Goal: Task Accomplishment & Management: Complete application form

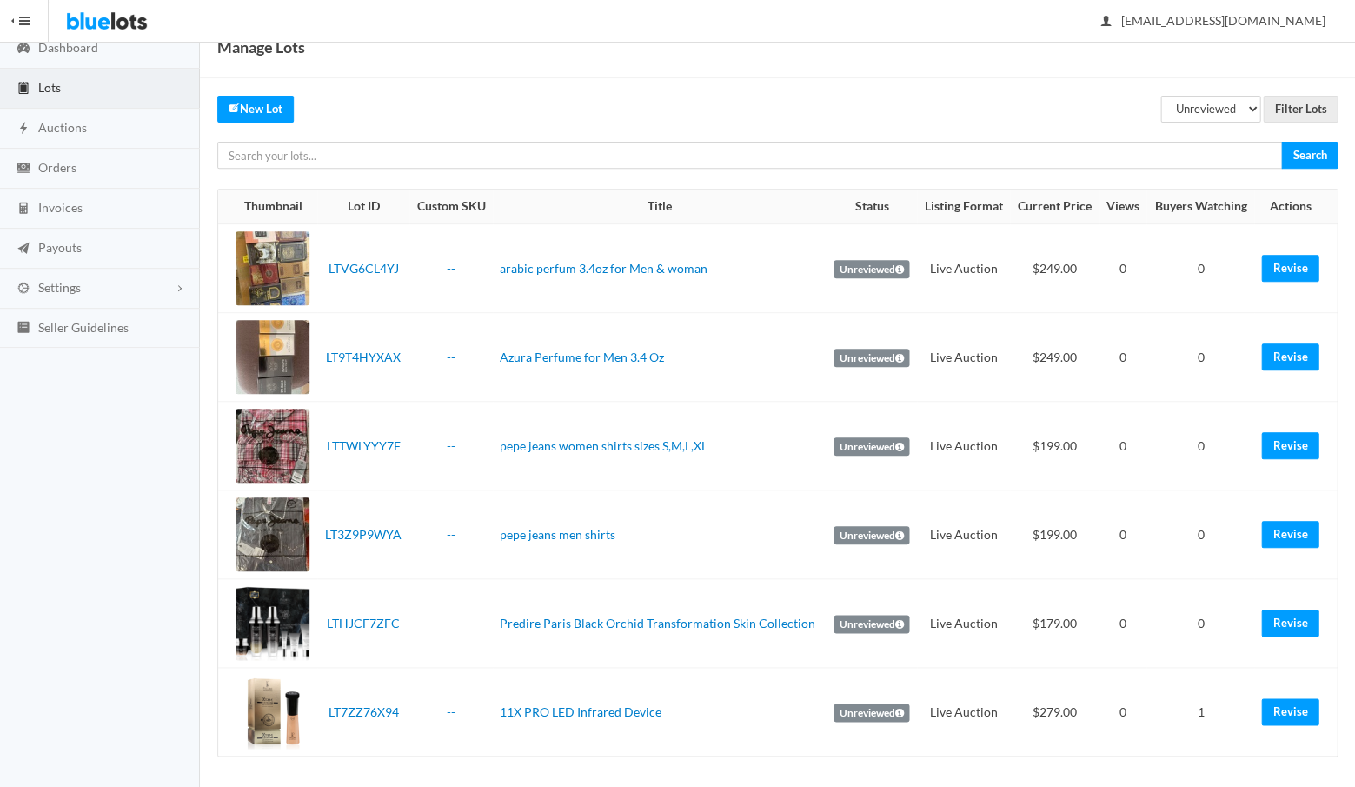
scroll to position [72, 0]
select select "scheduled"
click at [1300, 110] on input "Filter Lots" at bounding box center [1300, 109] width 75 height 27
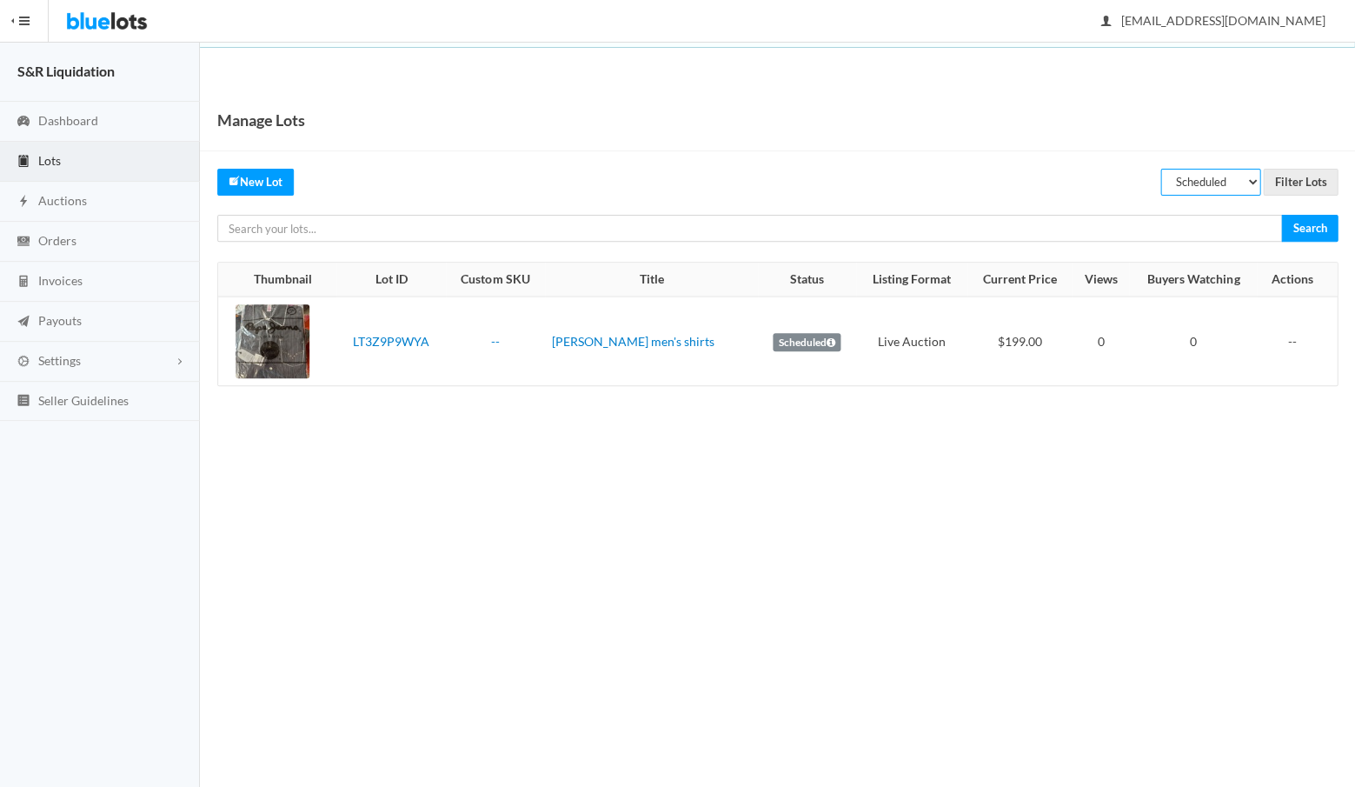
select select "rejected"
click at [1299, 178] on input "Filter Lots" at bounding box center [1300, 182] width 75 height 27
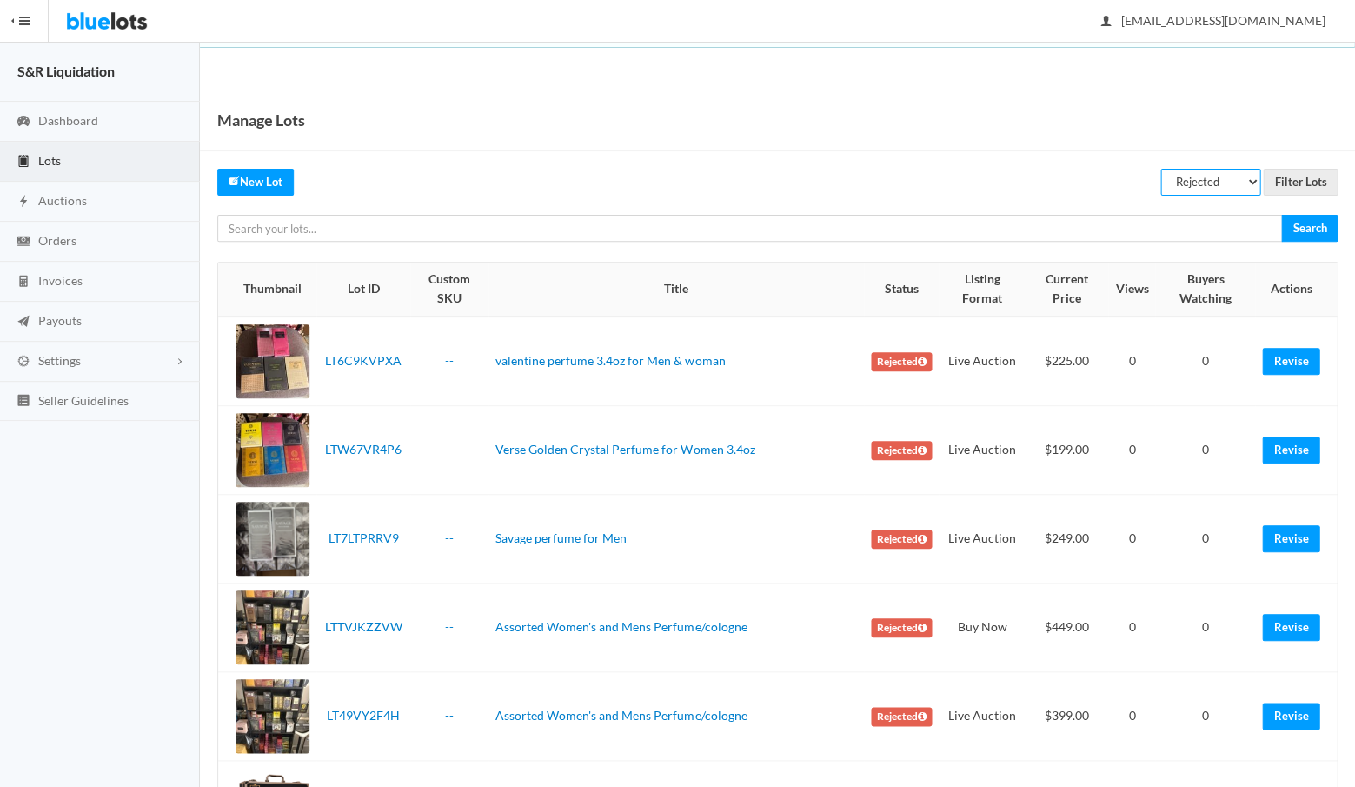
select select "listed"
click at [1291, 179] on input "Filter Lots" at bounding box center [1300, 182] width 75 height 27
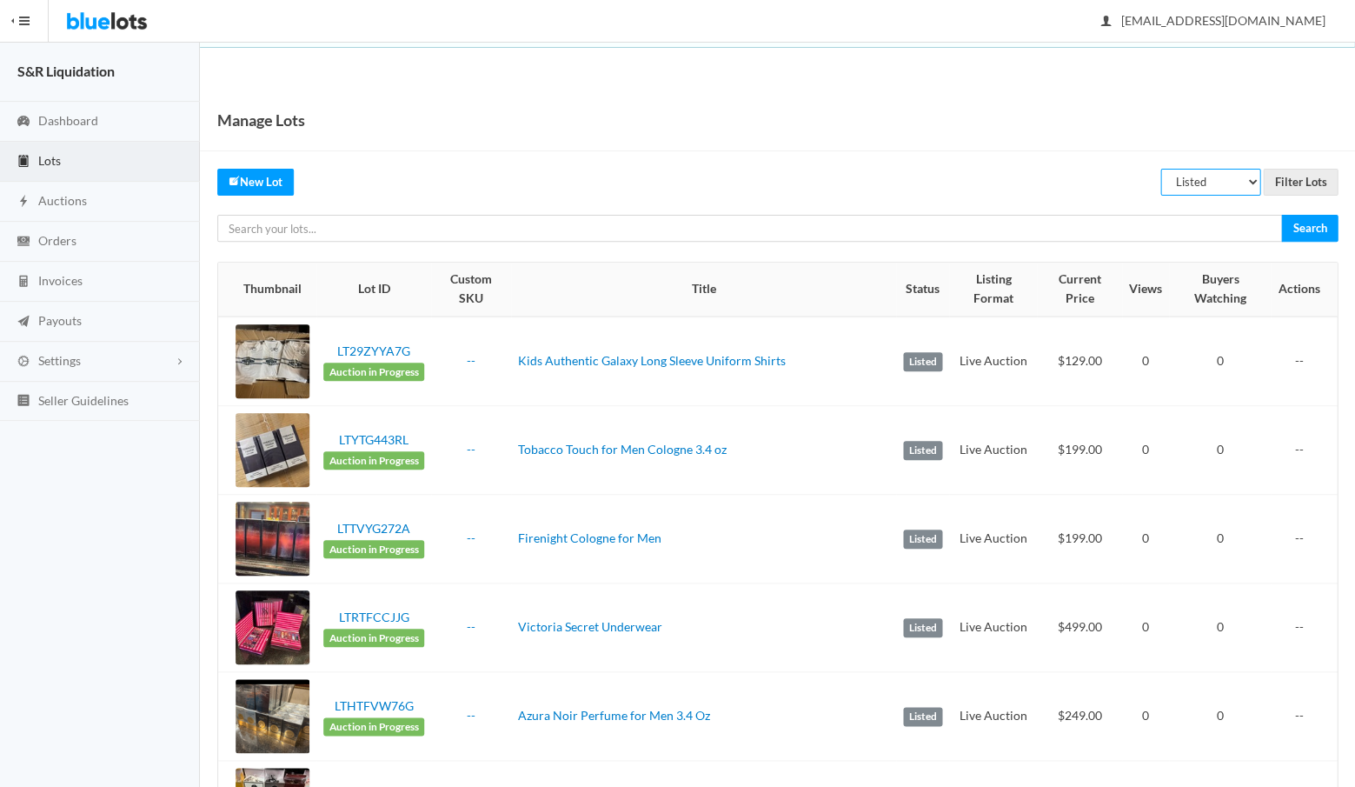
select select "unreviewed"
click at [1290, 179] on input "Filter Lots" at bounding box center [1300, 182] width 75 height 27
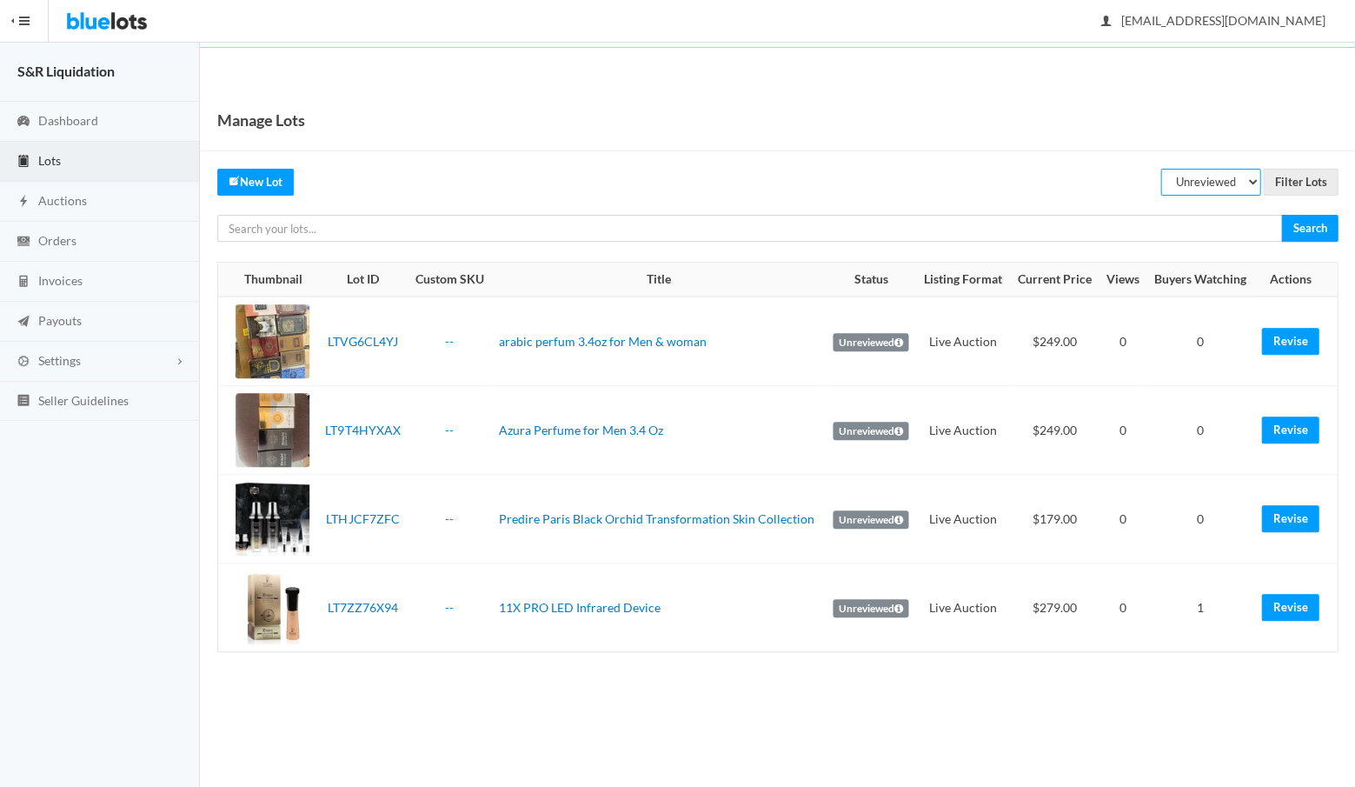
select select "scheduled"
click at [1303, 179] on input "Filter Lots" at bounding box center [1300, 182] width 75 height 27
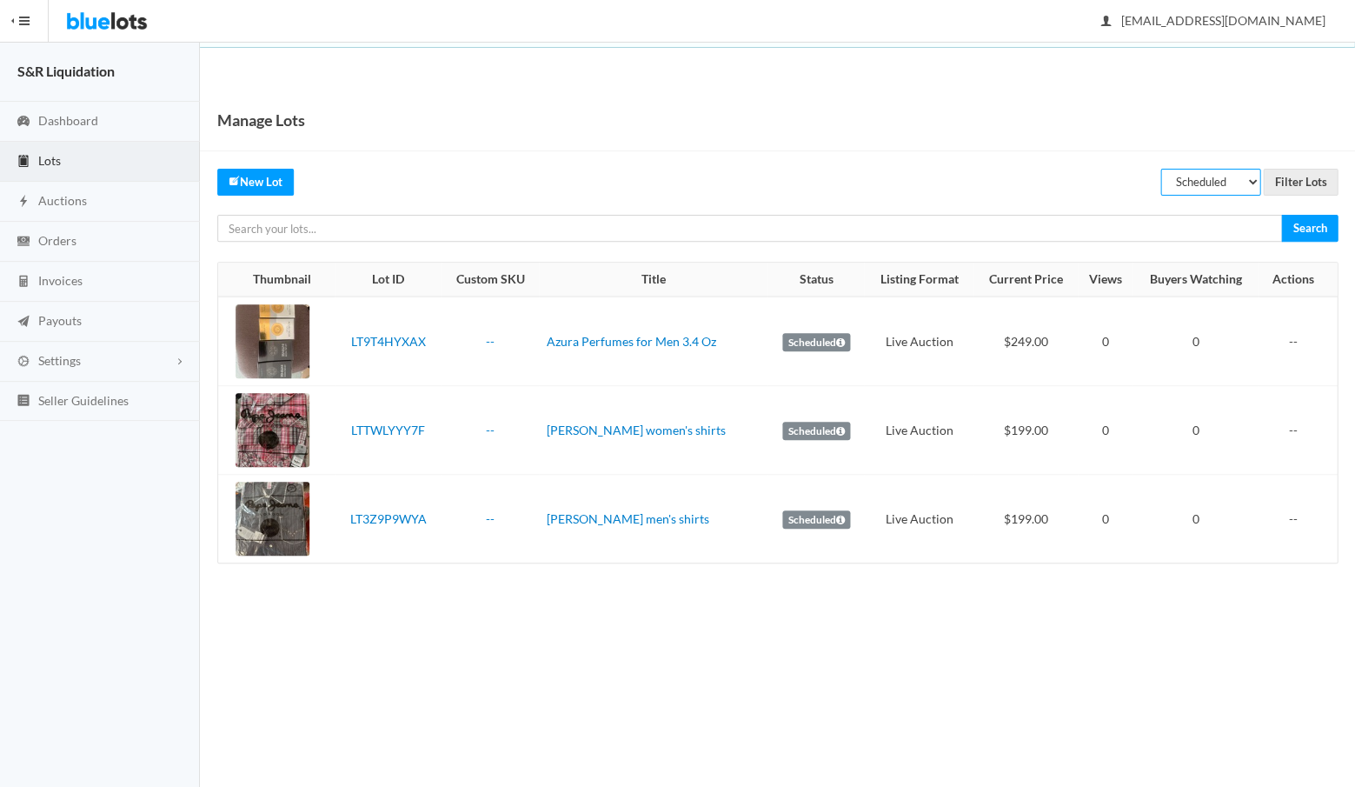
select select "unreviewed"
click at [1296, 179] on input "Filter Lots" at bounding box center [1300, 182] width 75 height 27
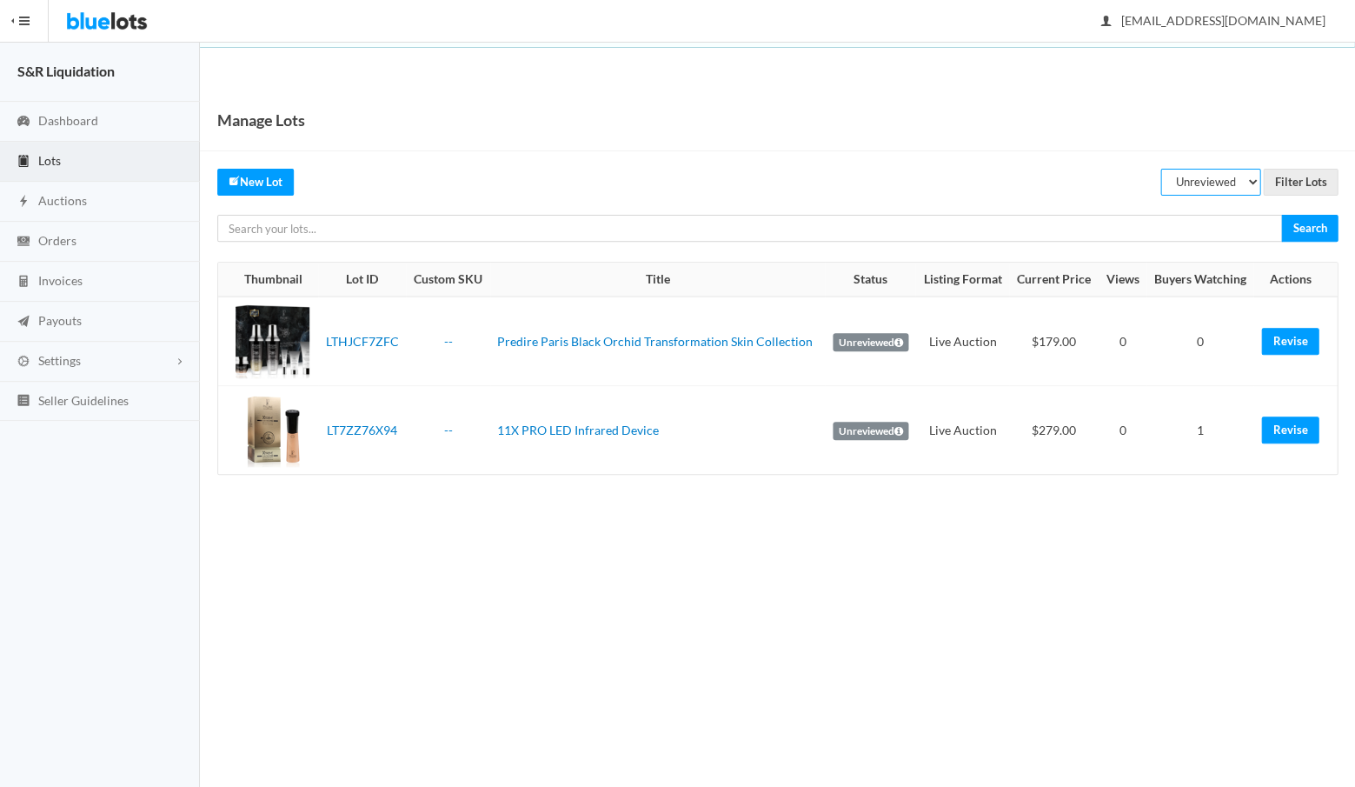
select select "rejected"
click at [1303, 178] on input "Filter Lots" at bounding box center [1300, 182] width 75 height 27
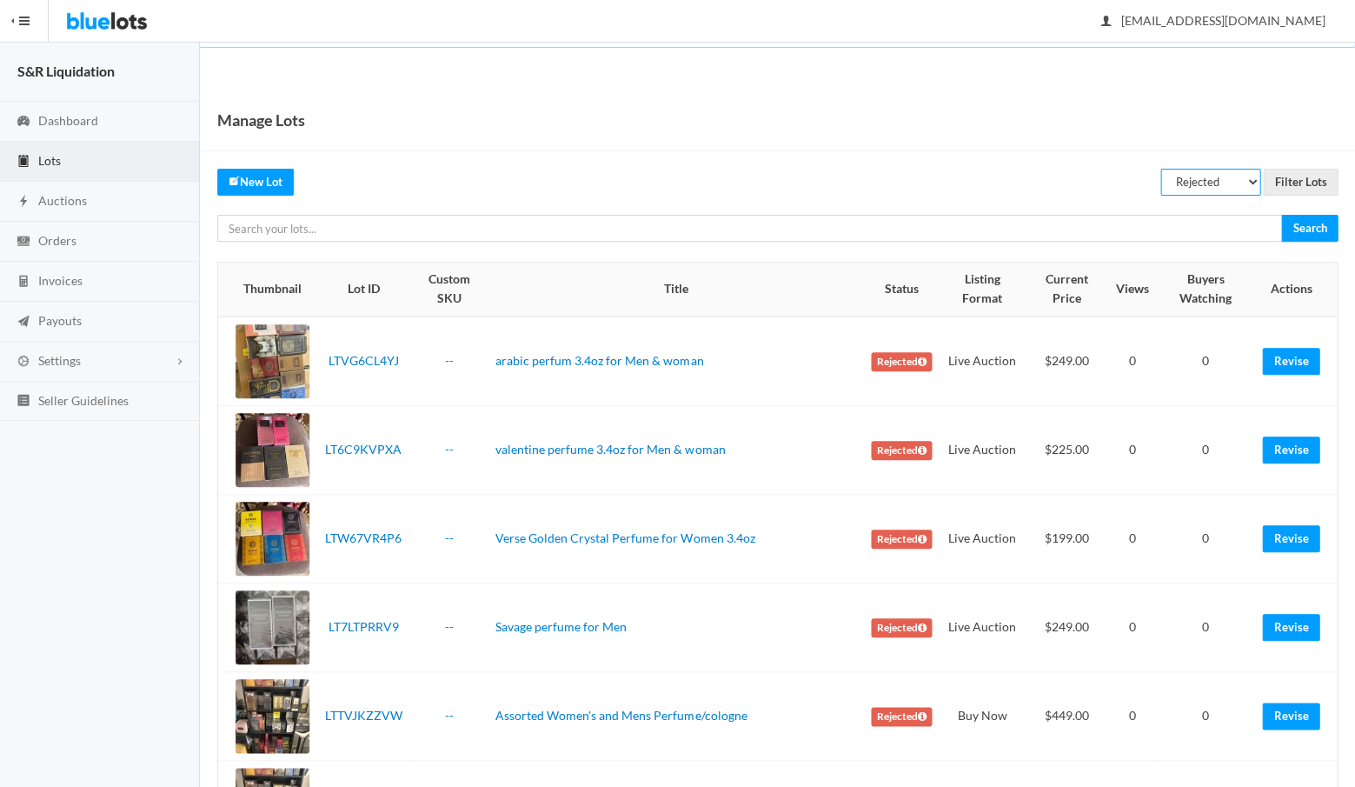
select select "scheduled"
click at [1302, 176] on input "Filter Lots" at bounding box center [1300, 182] width 75 height 27
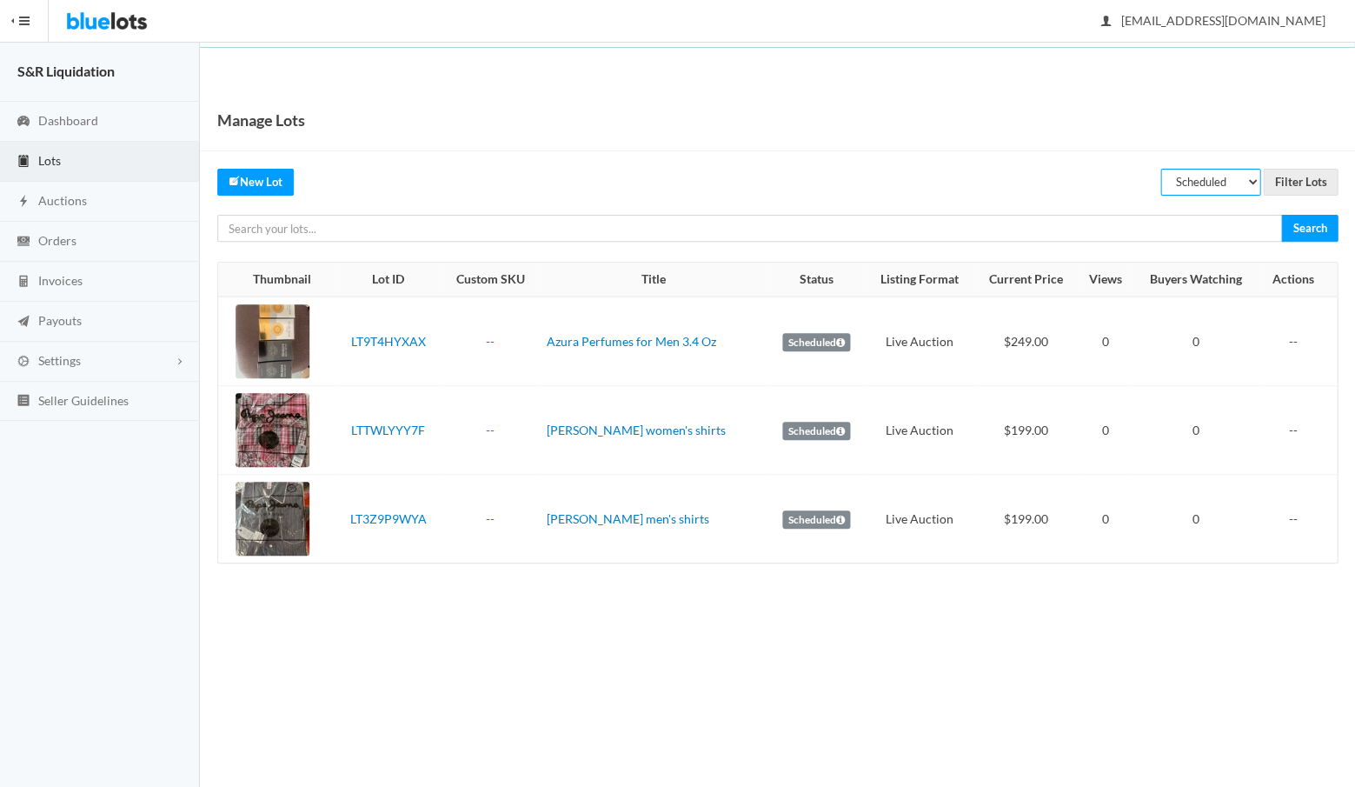
select select "unreviewed"
click at [1303, 175] on input "Filter Lots" at bounding box center [1300, 182] width 75 height 27
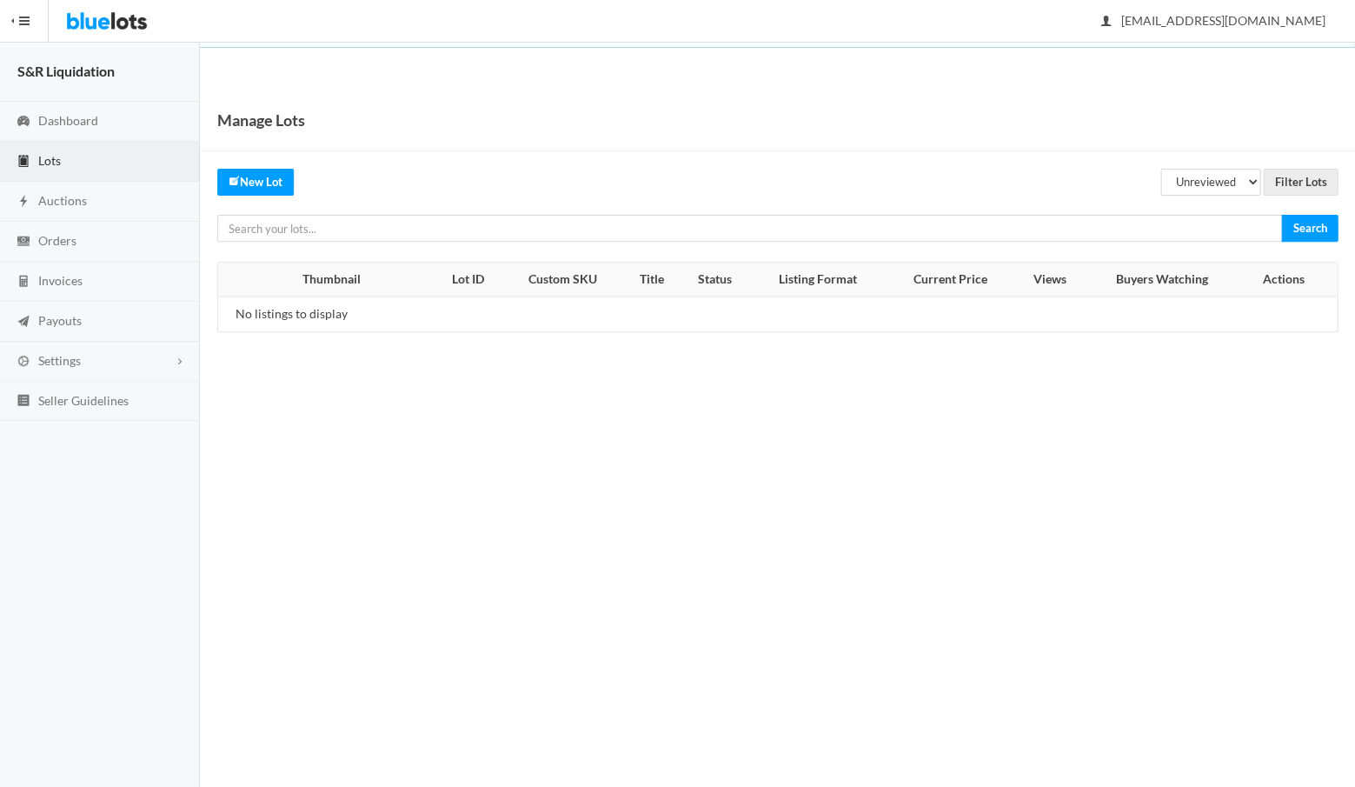
select select "scheduled"
click at [1298, 184] on input "Filter Lots" at bounding box center [1300, 182] width 75 height 27
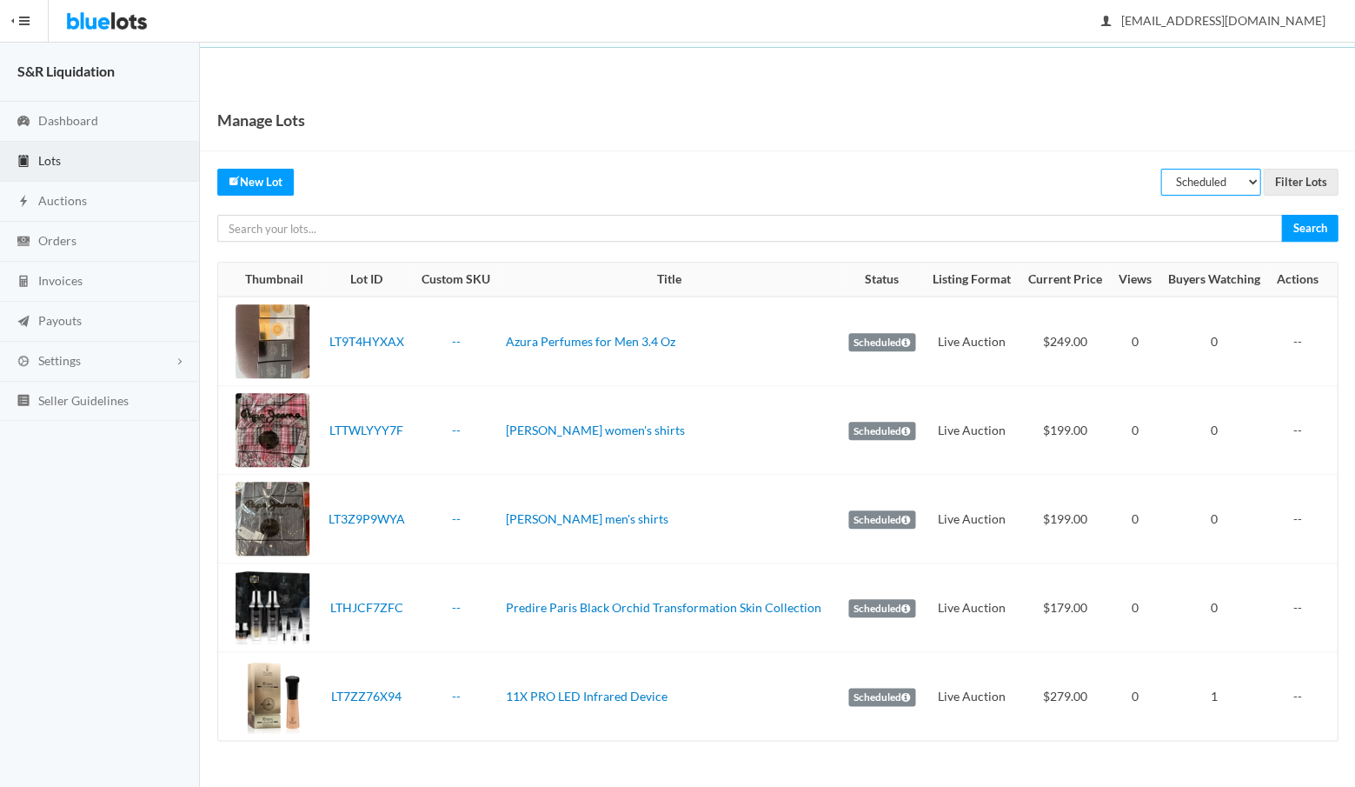
select select "rejected"
click at [1298, 184] on input "Filter Lots" at bounding box center [1300, 182] width 75 height 27
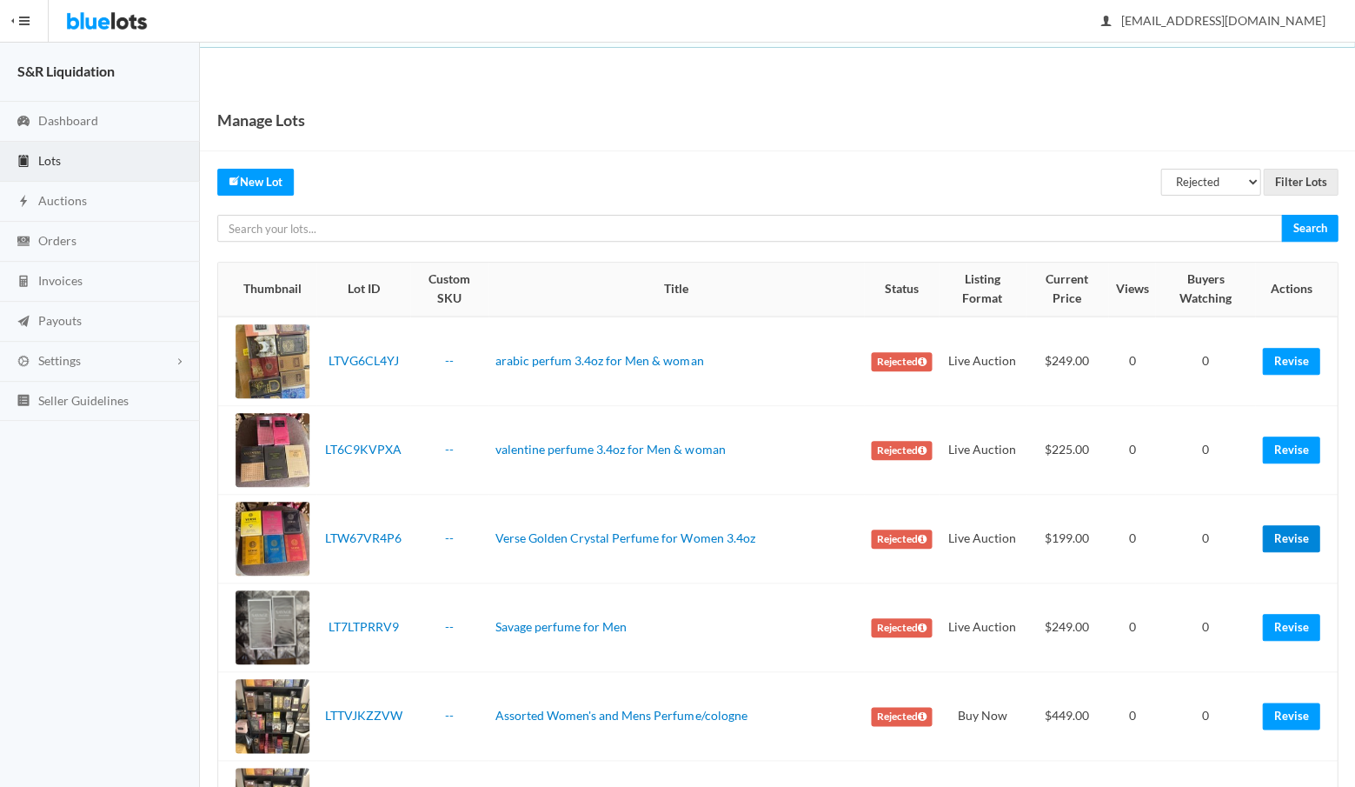
click at [1286, 532] on link "Revise" at bounding box center [1290, 538] width 57 height 27
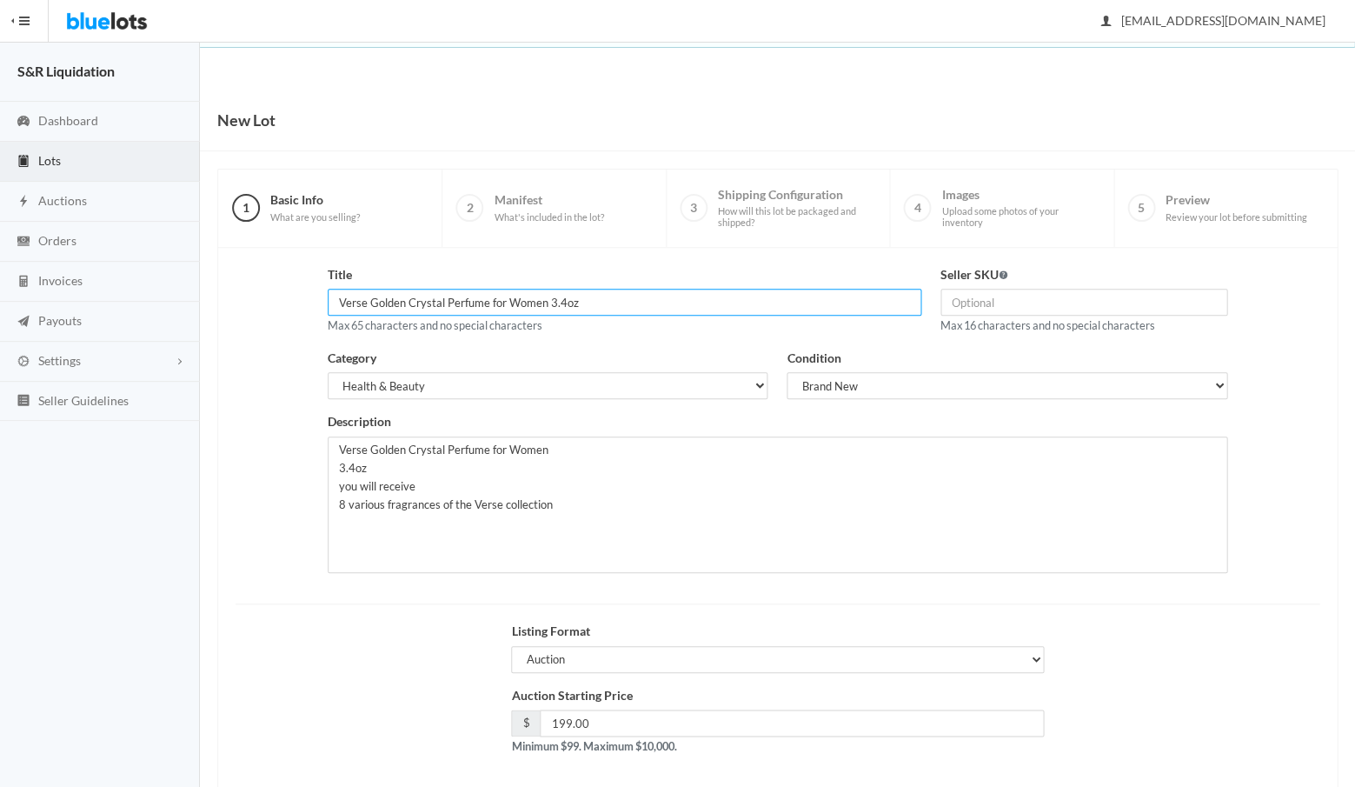
click at [441, 301] on input "Verse Golden Crystal Perfume for Women 3.4oz" at bounding box center [625, 302] width 594 height 27
type input "Versel Perfume for Women 3.4oz"
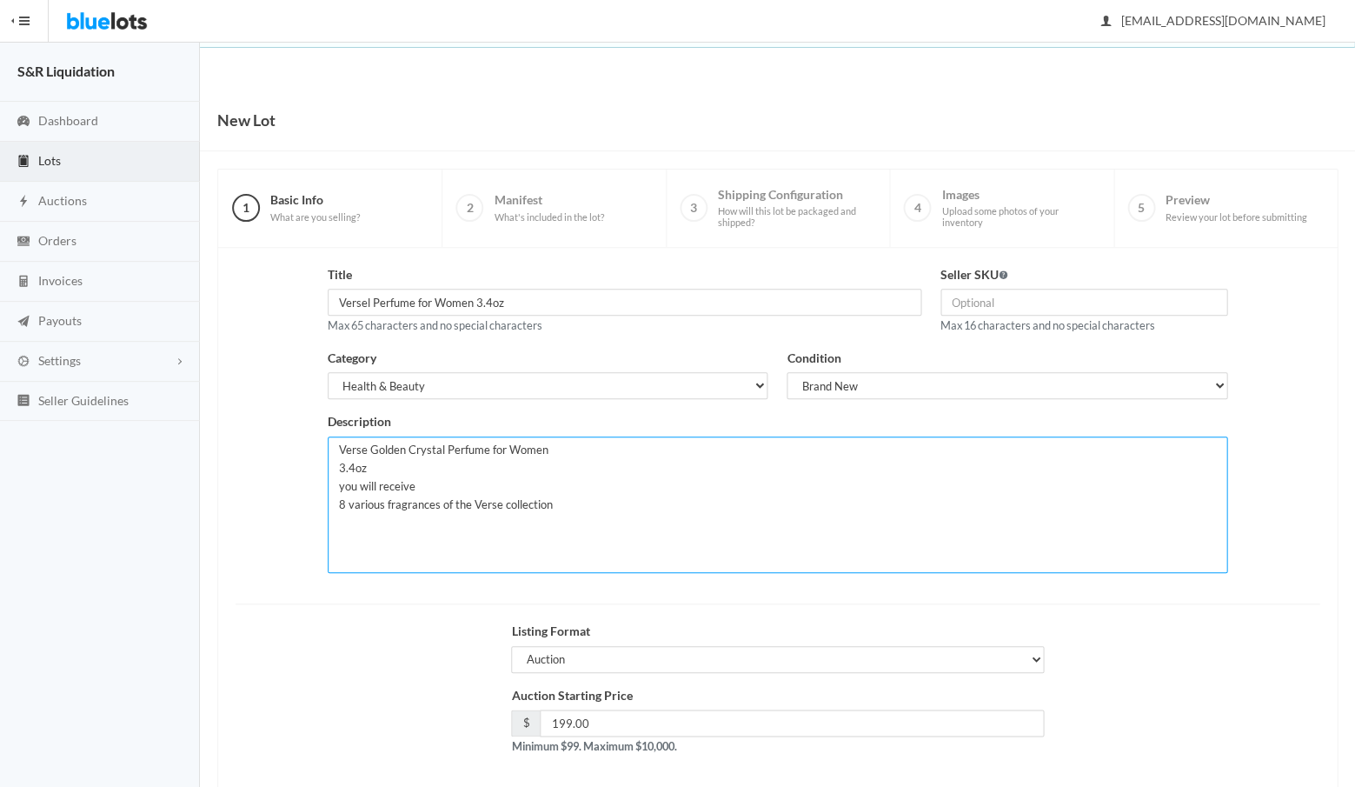
click at [445, 444] on textarea "Verse Golden Crystal Perfume for Women 3.4oz you will receive 8 various fragran…" at bounding box center [778, 504] width 900 height 136
drag, startPoint x: 447, startPoint y: 450, endPoint x: 345, endPoint y: 430, distance: 103.6
click at [345, 436] on textarea "Verse Golden Crystal Perfume for Women 3.4oz you will receive 8 various fragran…" at bounding box center [778, 504] width 900 height 136
click at [511, 465] on textarea "Verse Golden Crystal Perfume for Women 3.4oz you will receive 8 various fragran…" at bounding box center [778, 504] width 900 height 136
click at [446, 446] on textarea "Verse Golden Crystal Perfume for Women 3.4oz you will receive 8 various fragran…" at bounding box center [778, 504] width 900 height 136
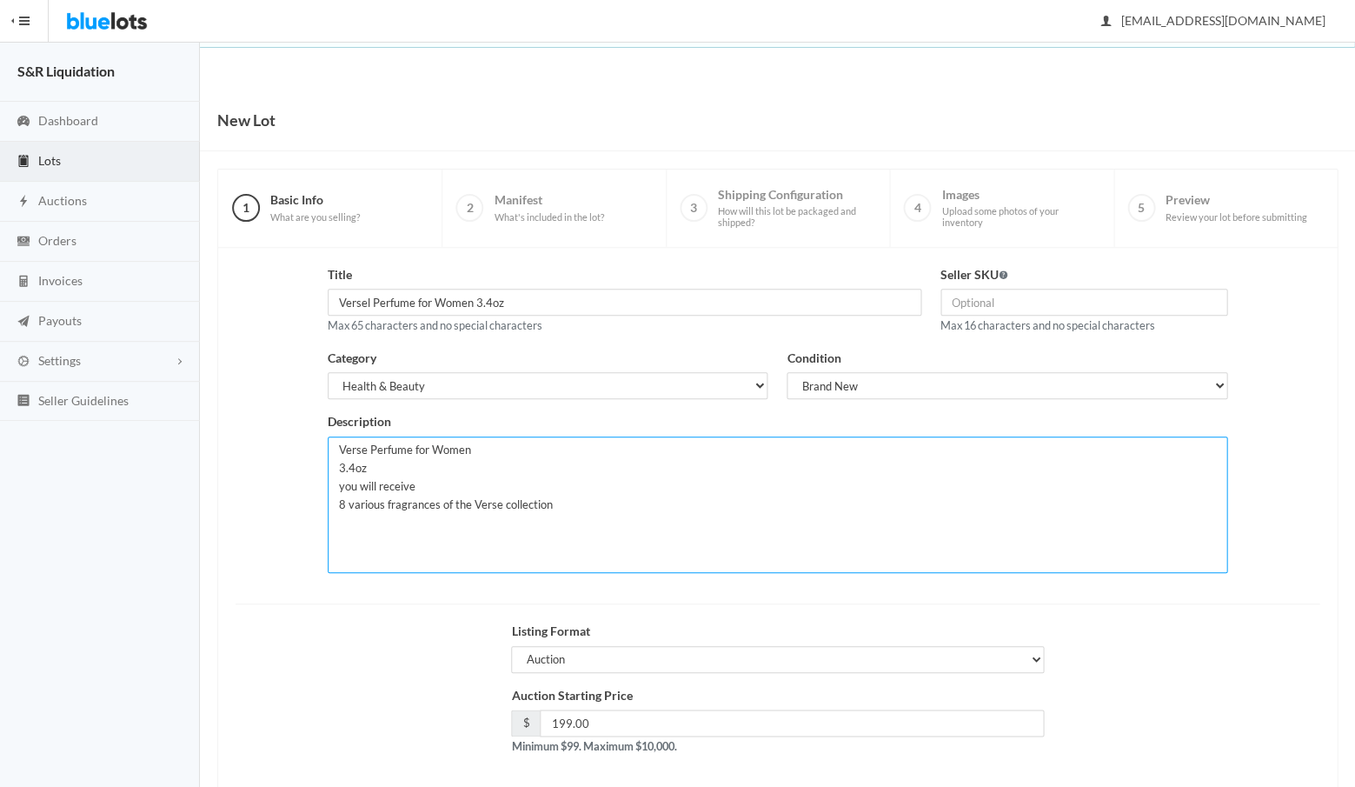
click at [556, 500] on textarea "Verse Golden Crystal Perfume for Women 3.4oz you will receive 8 various fragran…" at bounding box center [778, 504] width 900 height 136
paste textarea "Verse Golden Crystal"
click at [427, 521] on textarea "Verse Golden Crystal Perfume for Women 3.4oz you will receive 8 various fragran…" at bounding box center [778, 504] width 900 height 136
click at [463, 539] on textarea "Verse Golden Crystal Perfume for Women 3.4oz you will receive 8 various fragran…" at bounding box center [778, 504] width 900 height 136
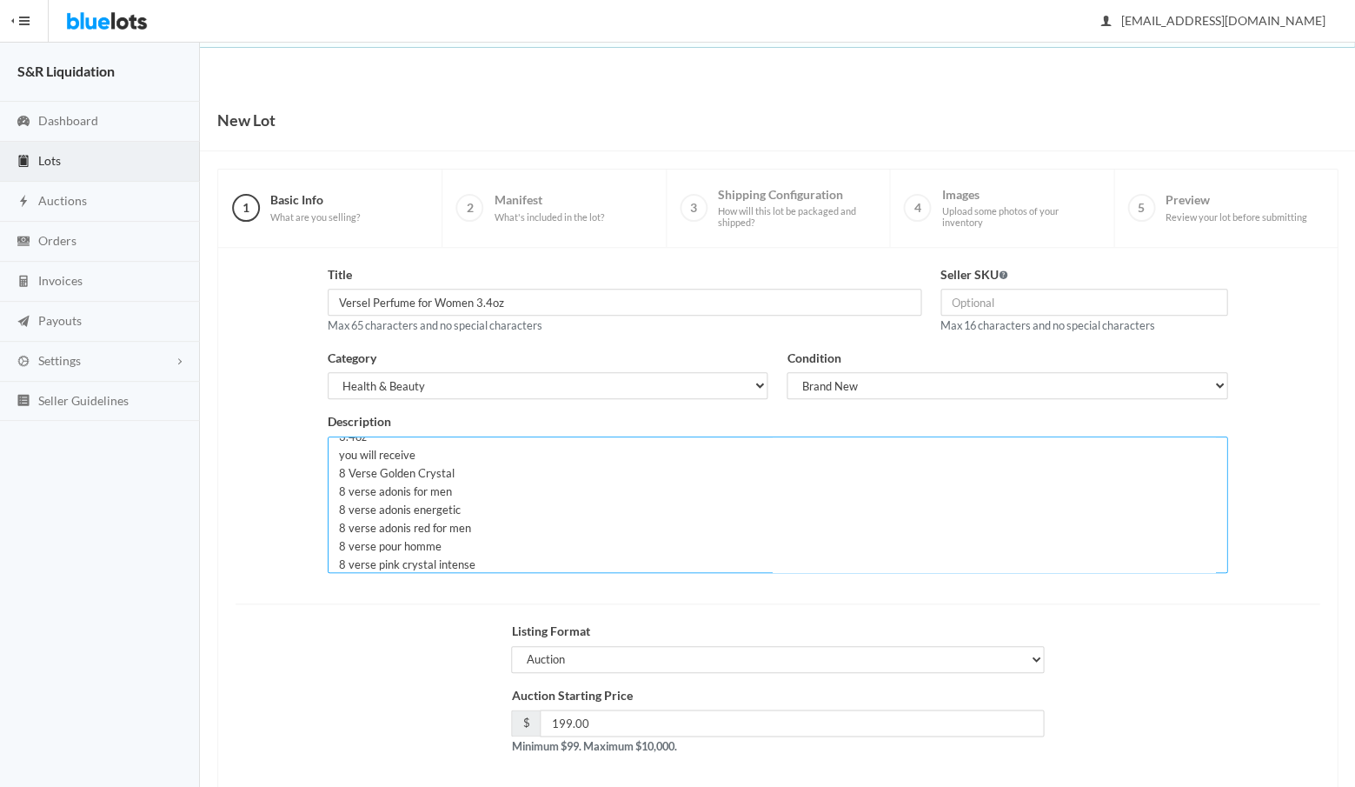
type textarea "Verse Perfume for Women 3.4oz you will receive 8 Verse Golden Crystal 8 verse a…"
click at [470, 630] on div "Listing Format Auction Buy Now" at bounding box center [777, 653] width 1103 height 64
click at [442, 697] on div "Auction Starting Price $ 199.00 Minimum $99. Maximum $10,000." at bounding box center [777, 727] width 1103 height 83
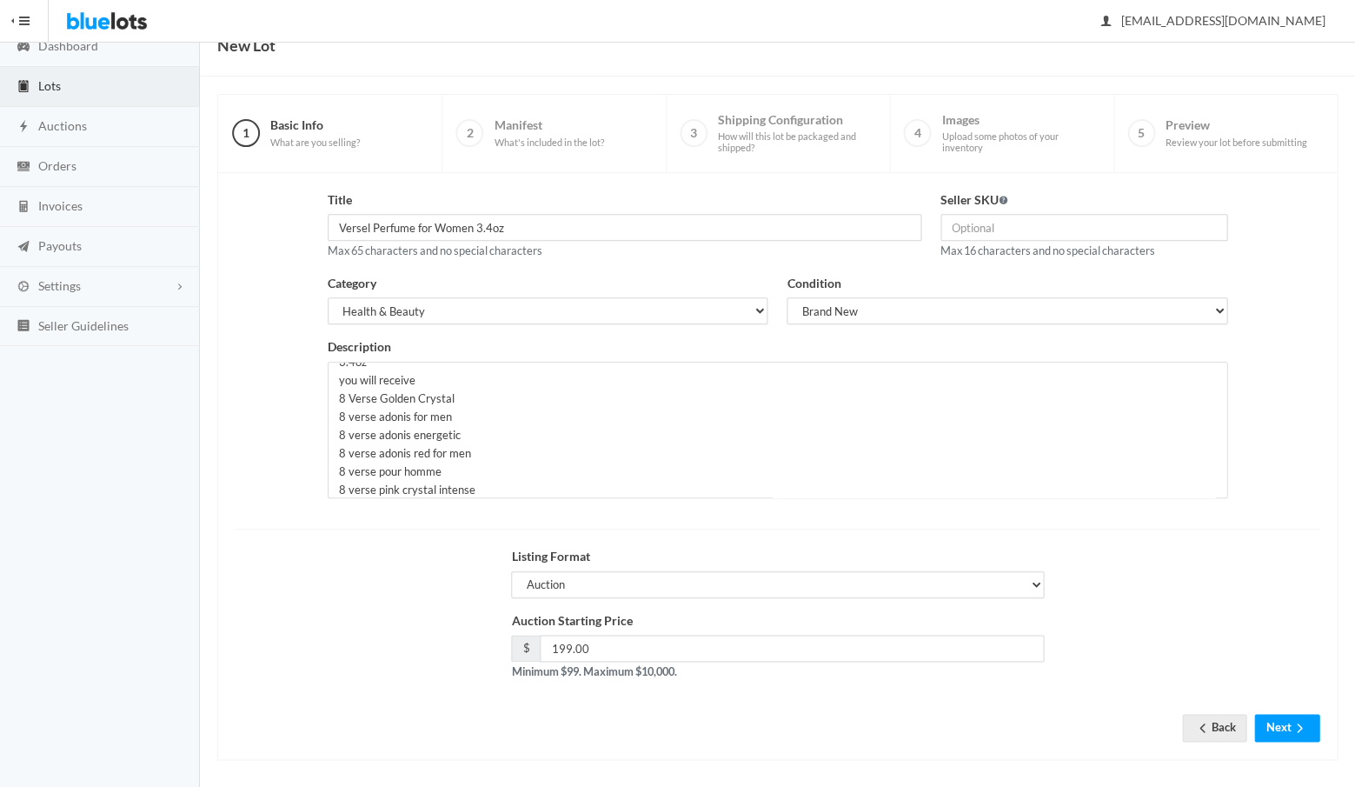
scroll to position [74, 0]
drag, startPoint x: 533, startPoint y: 228, endPoint x: 326, endPoint y: 221, distance: 207.0
click at [326, 221] on div "Title Versel Perfume for Women 3.4oz Max 65 characters and no special characters" at bounding box center [624, 232] width 613 height 83
click at [473, 225] on input "Versel Perfume for Women 3.4oz" at bounding box center [625, 228] width 594 height 27
drag, startPoint x: 475, startPoint y: 229, endPoint x: 375, endPoint y: 209, distance: 103.0
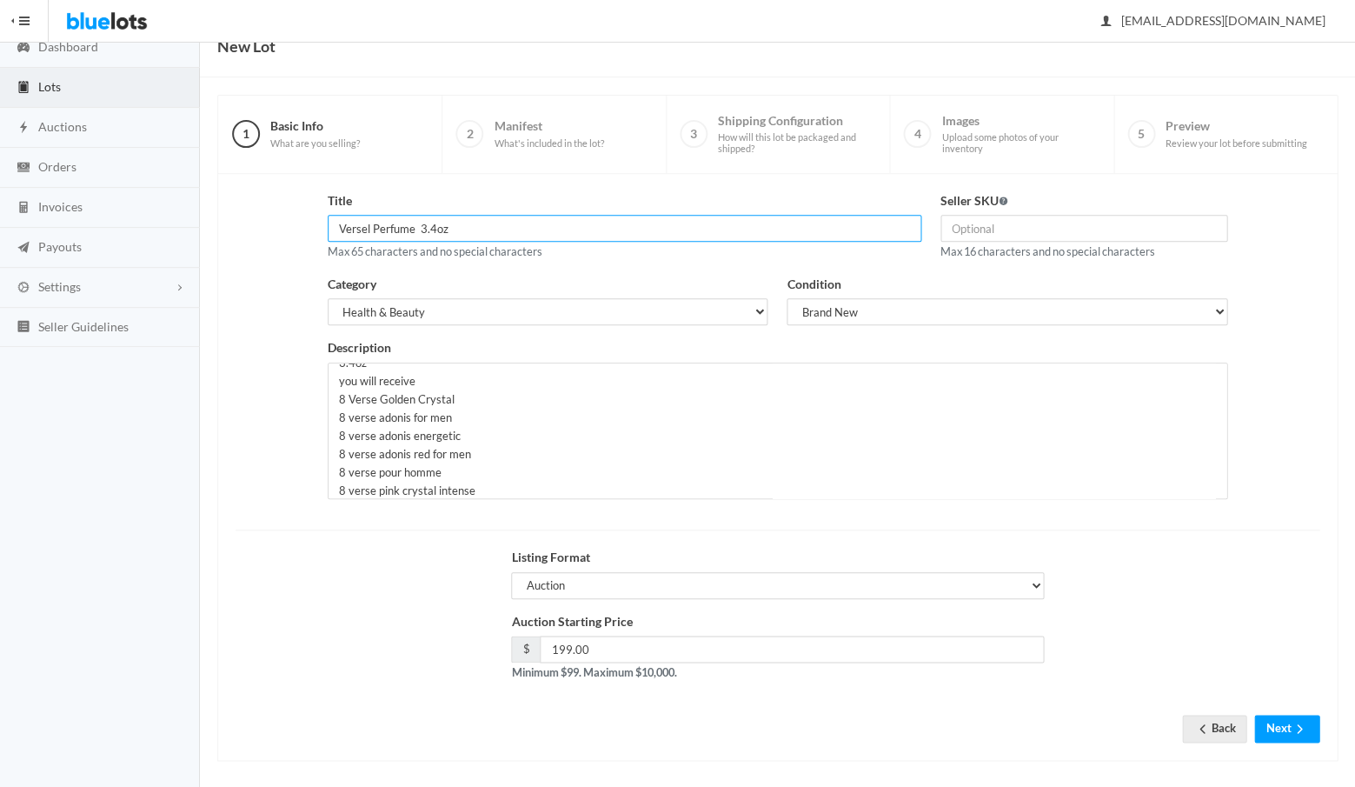
click at [375, 209] on div "Title Versel Perfume 3.4oz Max 65 characters and no special characters" at bounding box center [625, 226] width 594 height 70
type input "Versel Perfume 3.4oz"
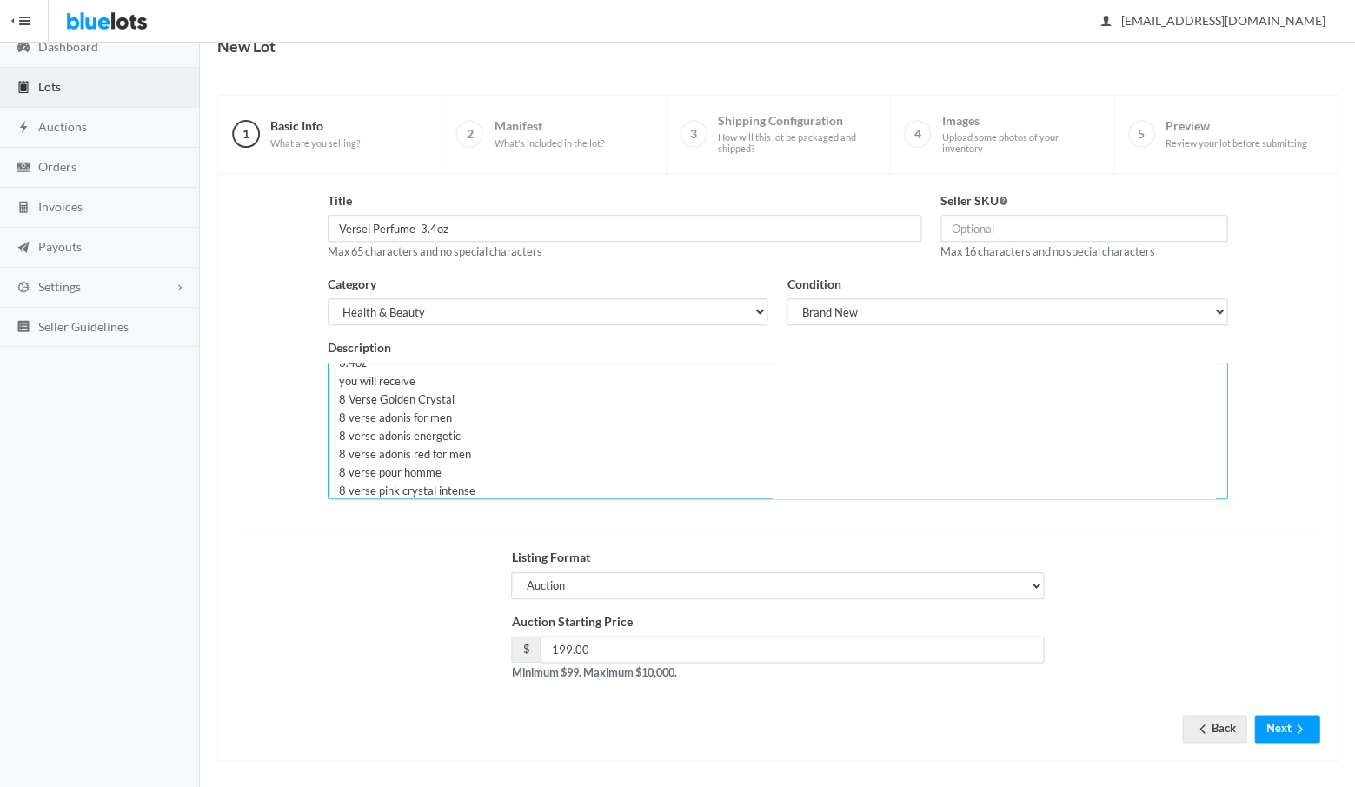
click at [672, 461] on textarea "Verse Golden Crystal Perfume for Women 3.4oz you will receive 8 various fragran…" at bounding box center [778, 430] width 900 height 136
click at [483, 369] on textarea "Verse Golden Crystal Perfume for Women 3.4oz you will receive 8 various fragran…" at bounding box center [778, 430] width 900 height 136
drag, startPoint x: 525, startPoint y: 363, endPoint x: 325, endPoint y: 366, distance: 199.9
click at [325, 366] on div "Description Verse Golden Crystal Perfume for Women 3.4oz you will receive 8 var…" at bounding box center [777, 425] width 919 height 174
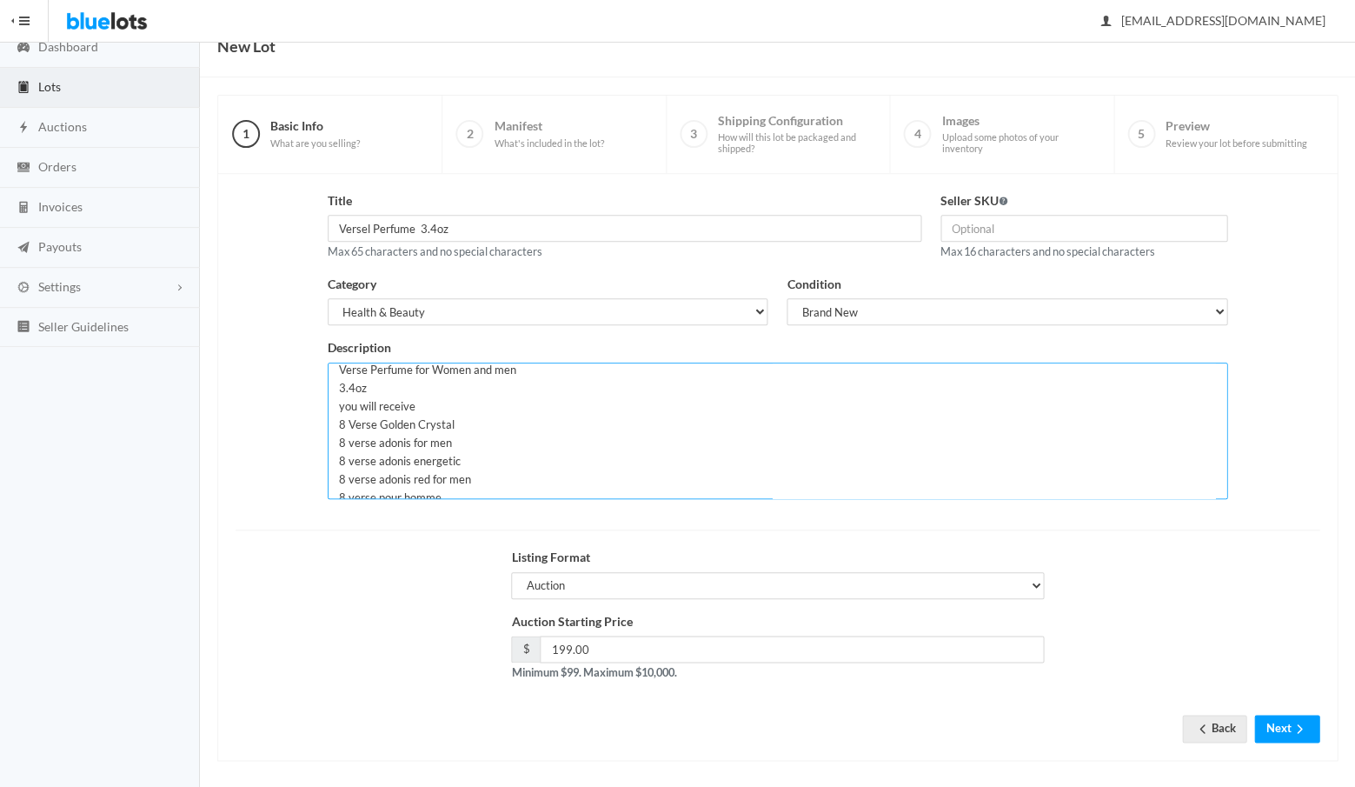
type textarea "Verse Perfume for Women and men 3.4oz you will receive 8 Verse Golden Crystal 8…"
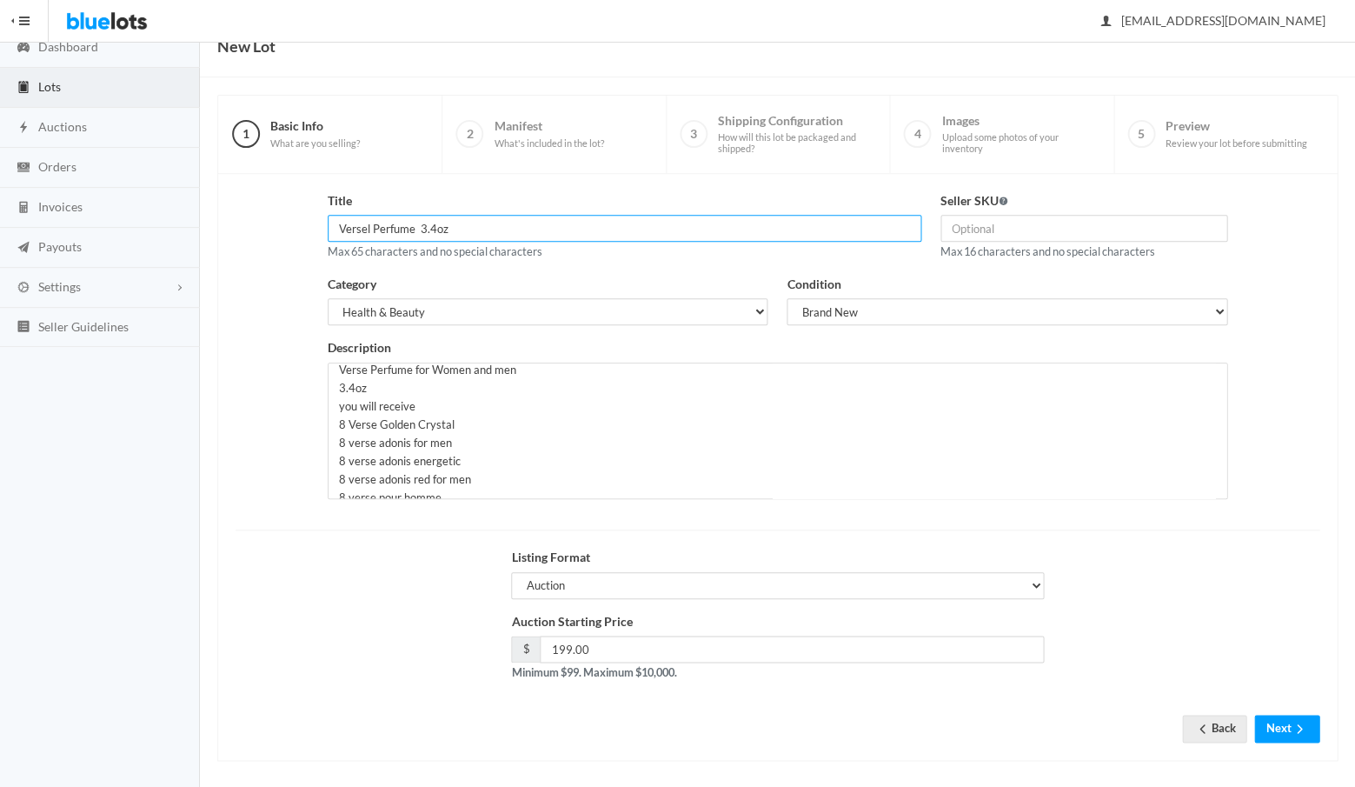
drag, startPoint x: 472, startPoint y: 222, endPoint x: 341, endPoint y: 218, distance: 131.3
click at [341, 218] on input "Versel Perfume 3.4oz" at bounding box center [625, 228] width 594 height 27
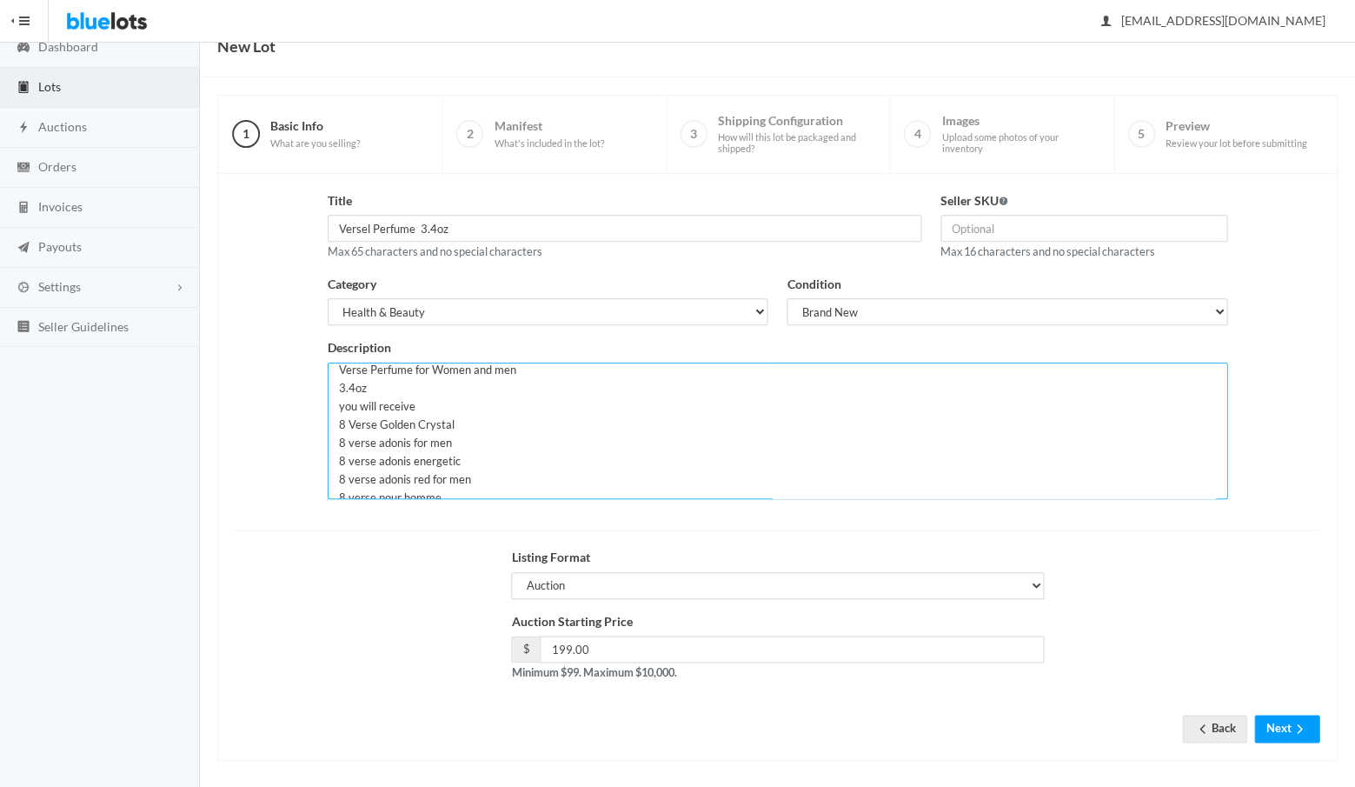
click at [403, 384] on textarea "Verse Golden Crystal Perfume for Women 3.4oz you will receive 8 various fragran…" at bounding box center [778, 430] width 900 height 136
drag, startPoint x: 403, startPoint y: 384, endPoint x: 331, endPoint y: 359, distance: 76.4
click at [331, 362] on textarea "Verse Golden Crystal Perfume for Women 3.4oz you will receive 8 various fragran…" at bounding box center [778, 430] width 900 height 136
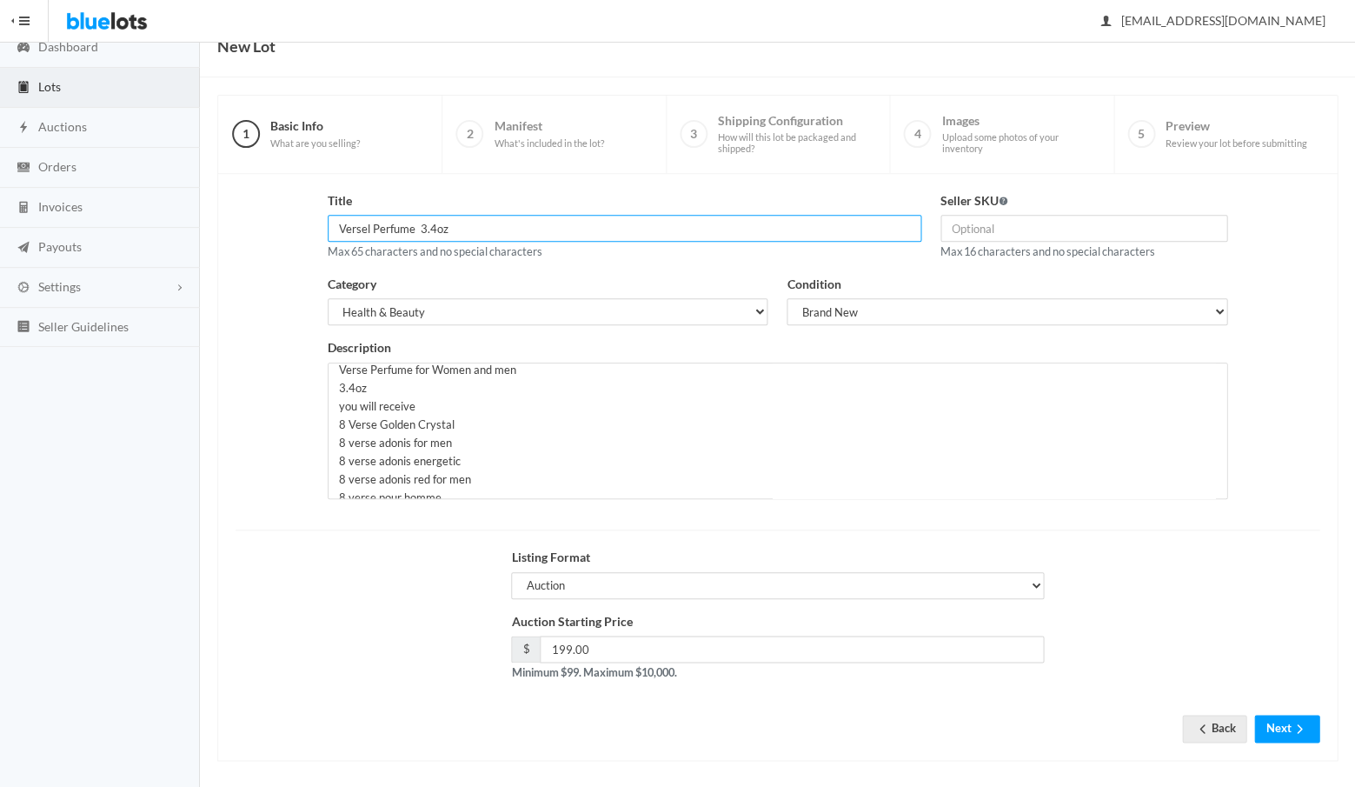
drag, startPoint x: 481, startPoint y: 227, endPoint x: 324, endPoint y: 226, distance: 157.3
click at [324, 226] on div "Title Versel Perfume 3.4oz Max 65 characters and no special characters" at bounding box center [624, 232] width 613 height 83
paste input "Verse Perfume for Women and men 3.4oz"
type input "Verse Perfume for Women and men 3.4oz"
click at [1274, 715] on button "Next" at bounding box center [1286, 727] width 65 height 27
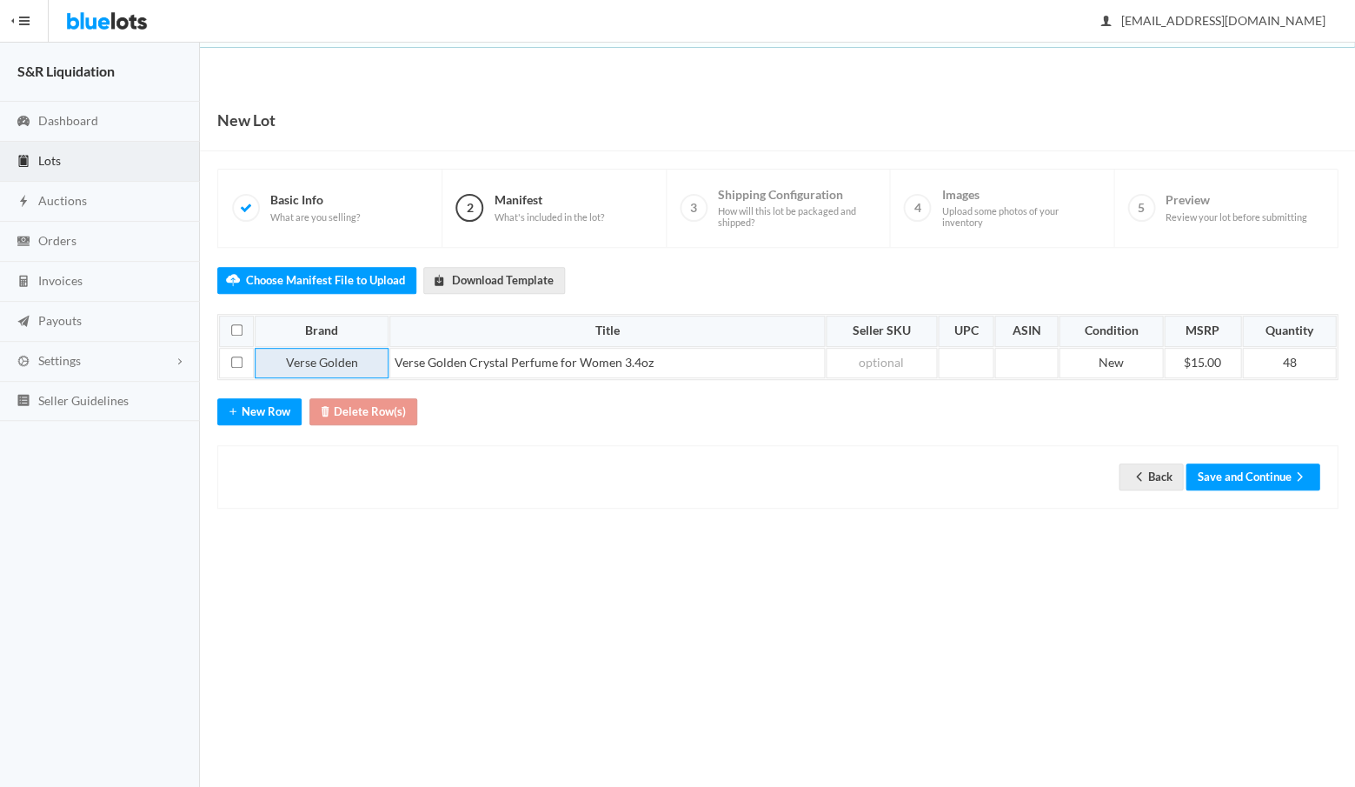
click at [368, 354] on td "Verse Golden" at bounding box center [322, 363] width 134 height 31
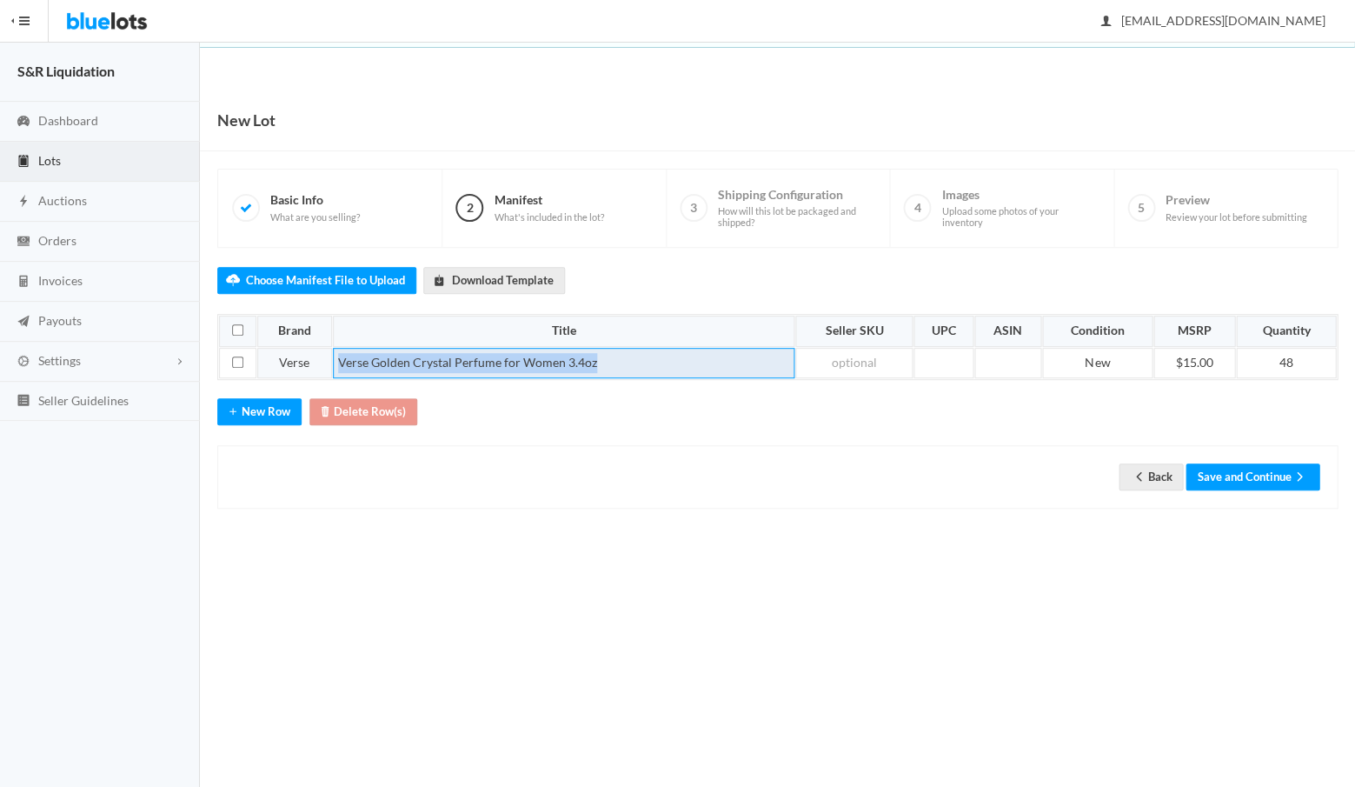
drag, startPoint x: 619, startPoint y: 359, endPoint x: 318, endPoint y: 360, distance: 300.7
click at [318, 360] on tr "Verse Verse Golden Crystal Perfume for Women 3.4oz New $15.00 48" at bounding box center [777, 363] width 1117 height 31
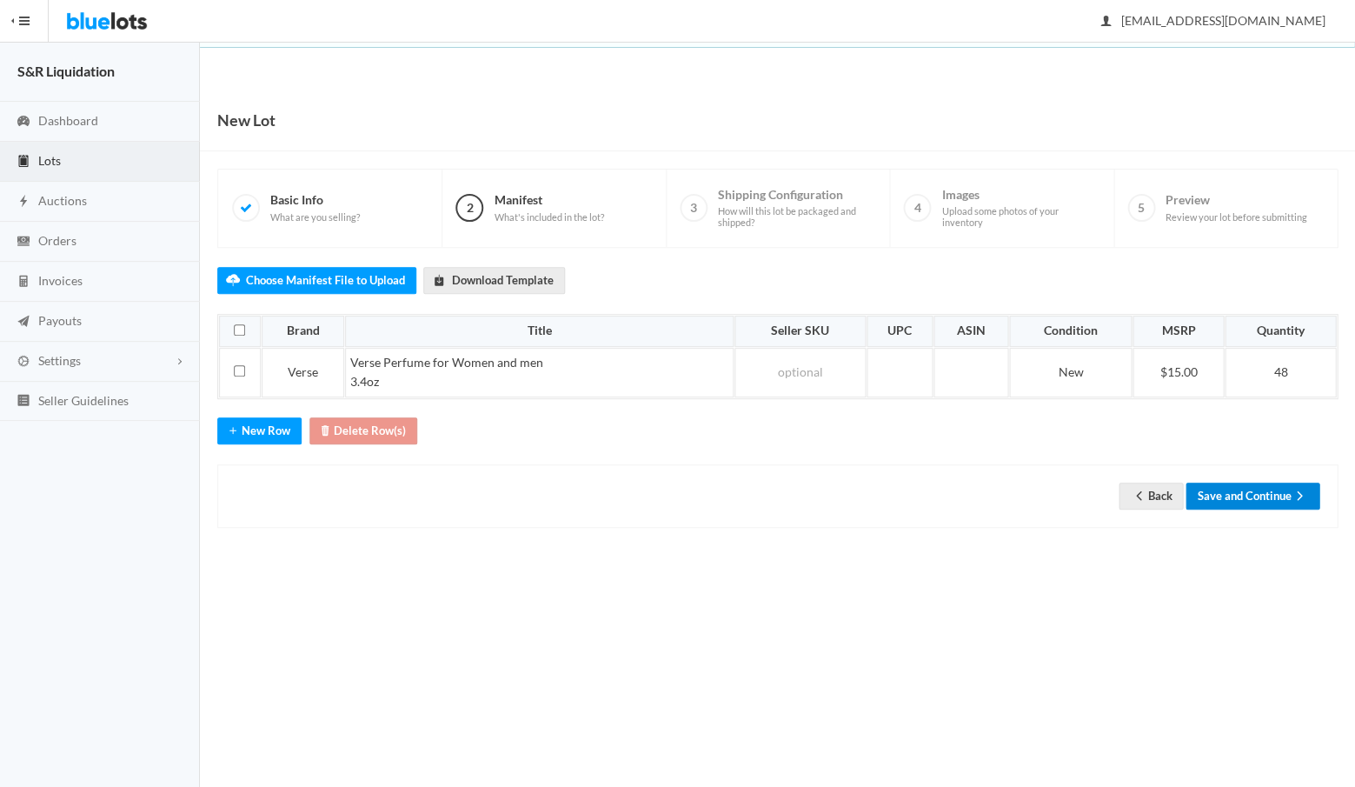
click at [1239, 482] on button "Save and Continue" at bounding box center [1252, 495] width 134 height 27
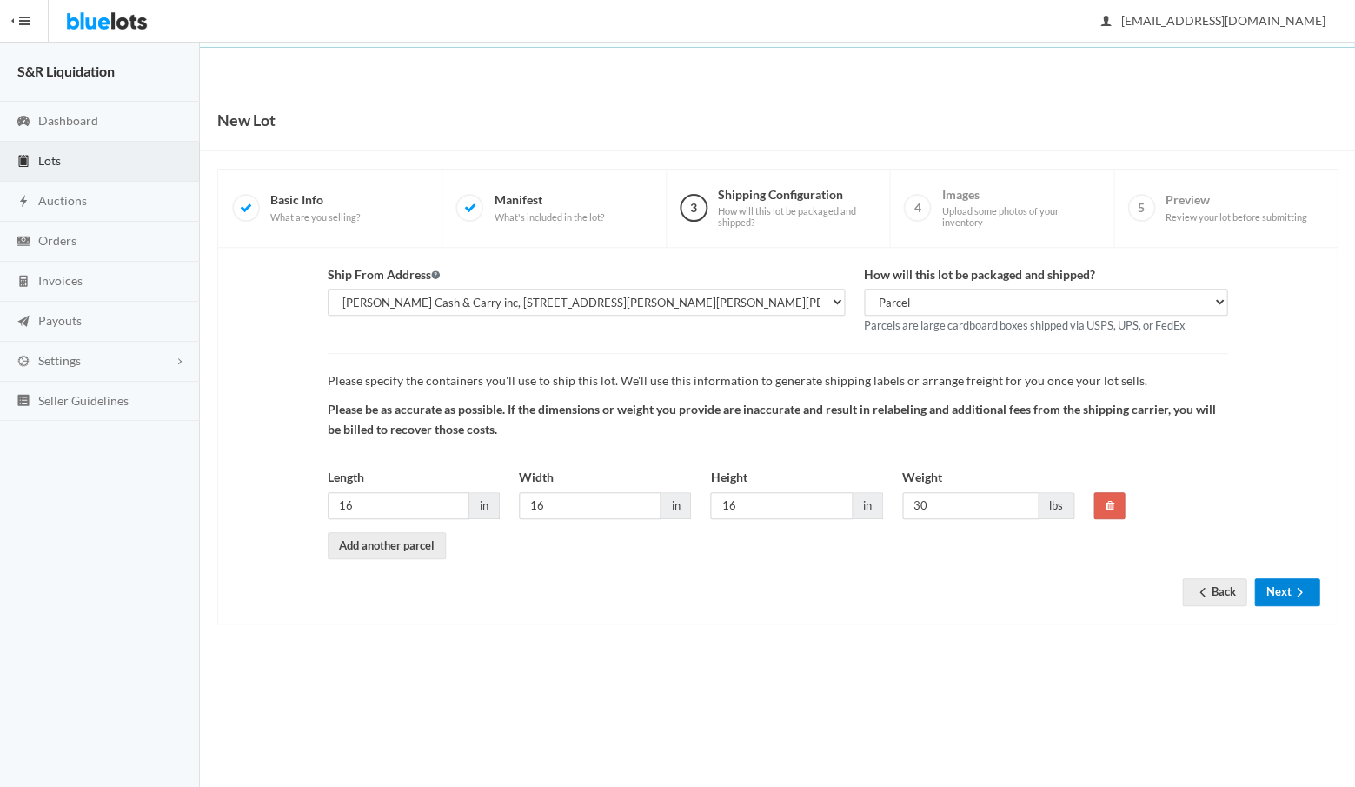
click at [1284, 583] on button "Next" at bounding box center [1286, 591] width 65 height 27
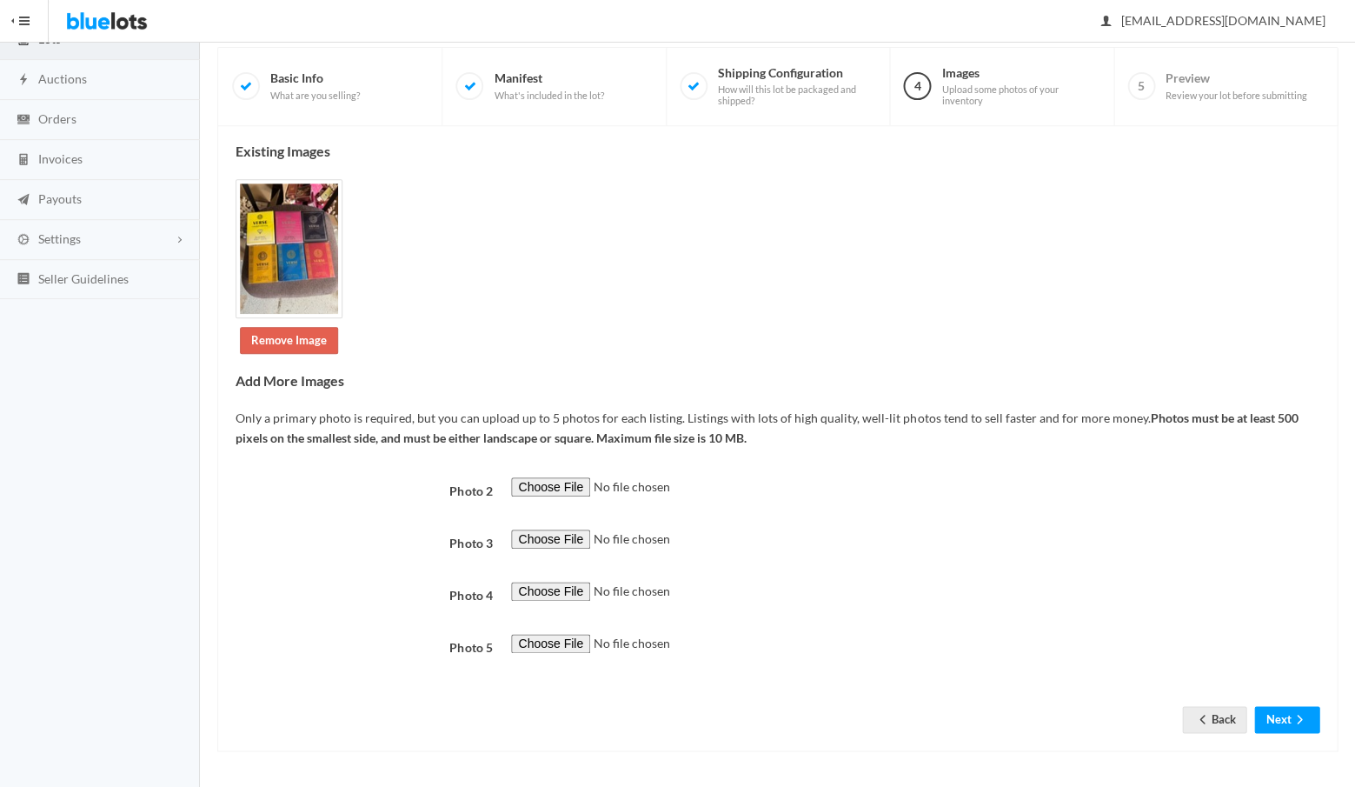
scroll to position [556, 0]
click at [1278, 727] on button "Next" at bounding box center [1286, 719] width 65 height 27
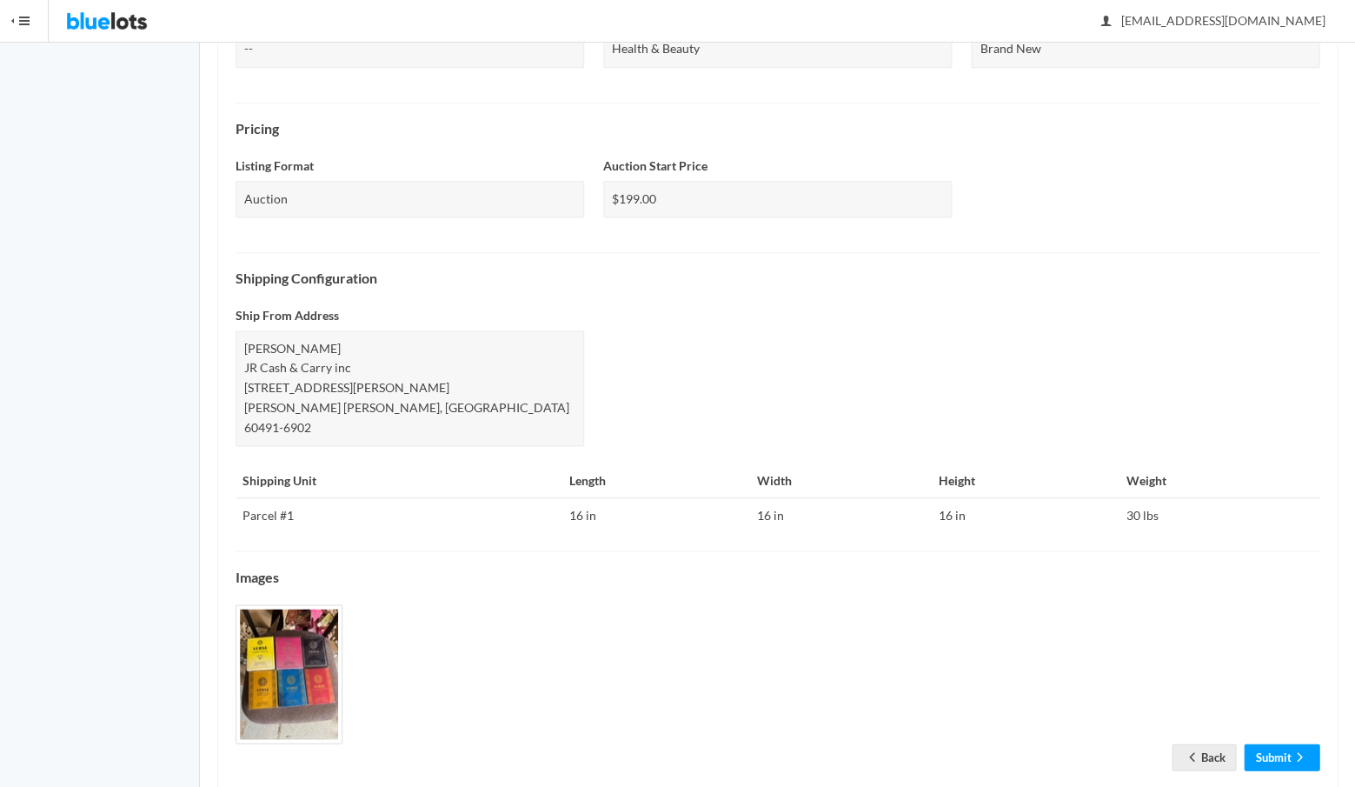
scroll to position [496, 0]
click at [1266, 746] on link "Submit" at bounding box center [1282, 759] width 76 height 27
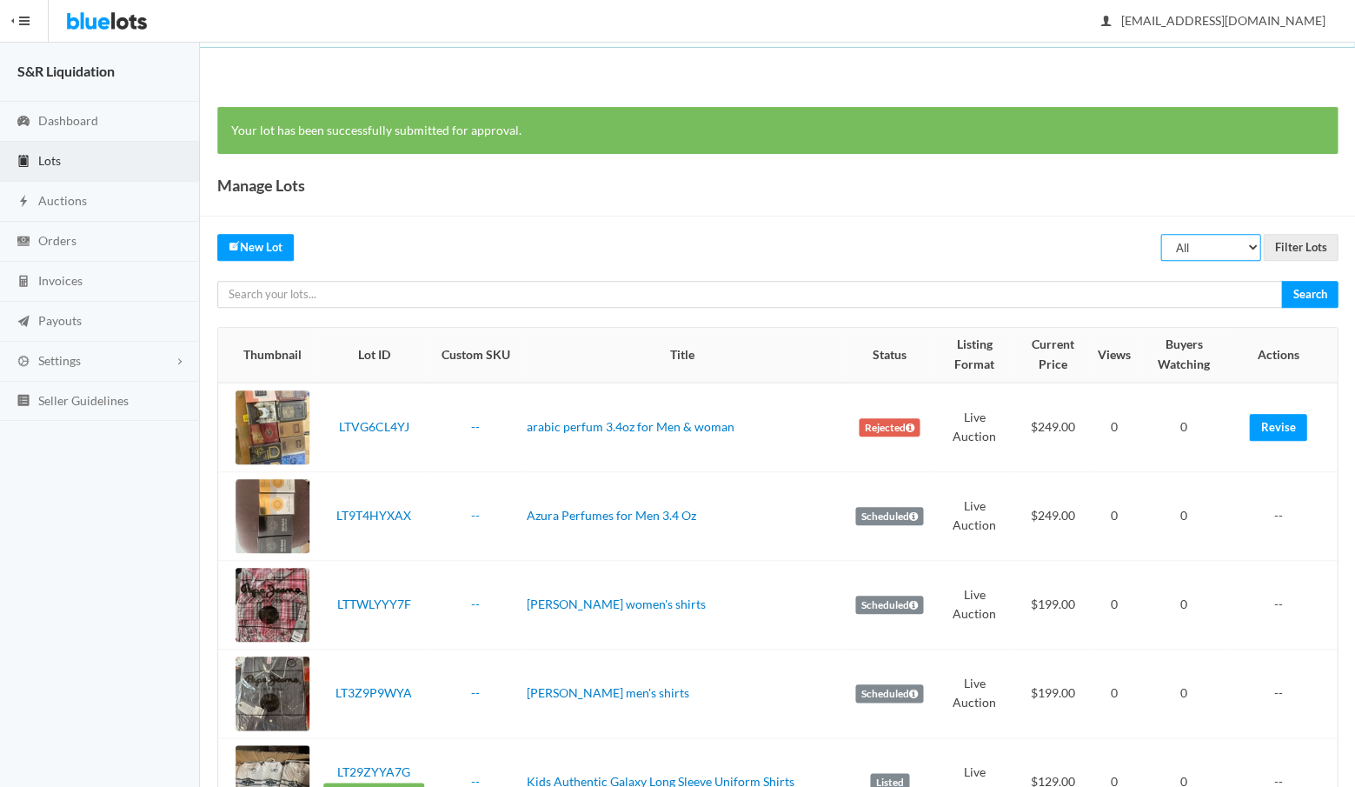
select select "unreviewed"
click at [1296, 246] on input "Filter Lots" at bounding box center [1300, 247] width 75 height 27
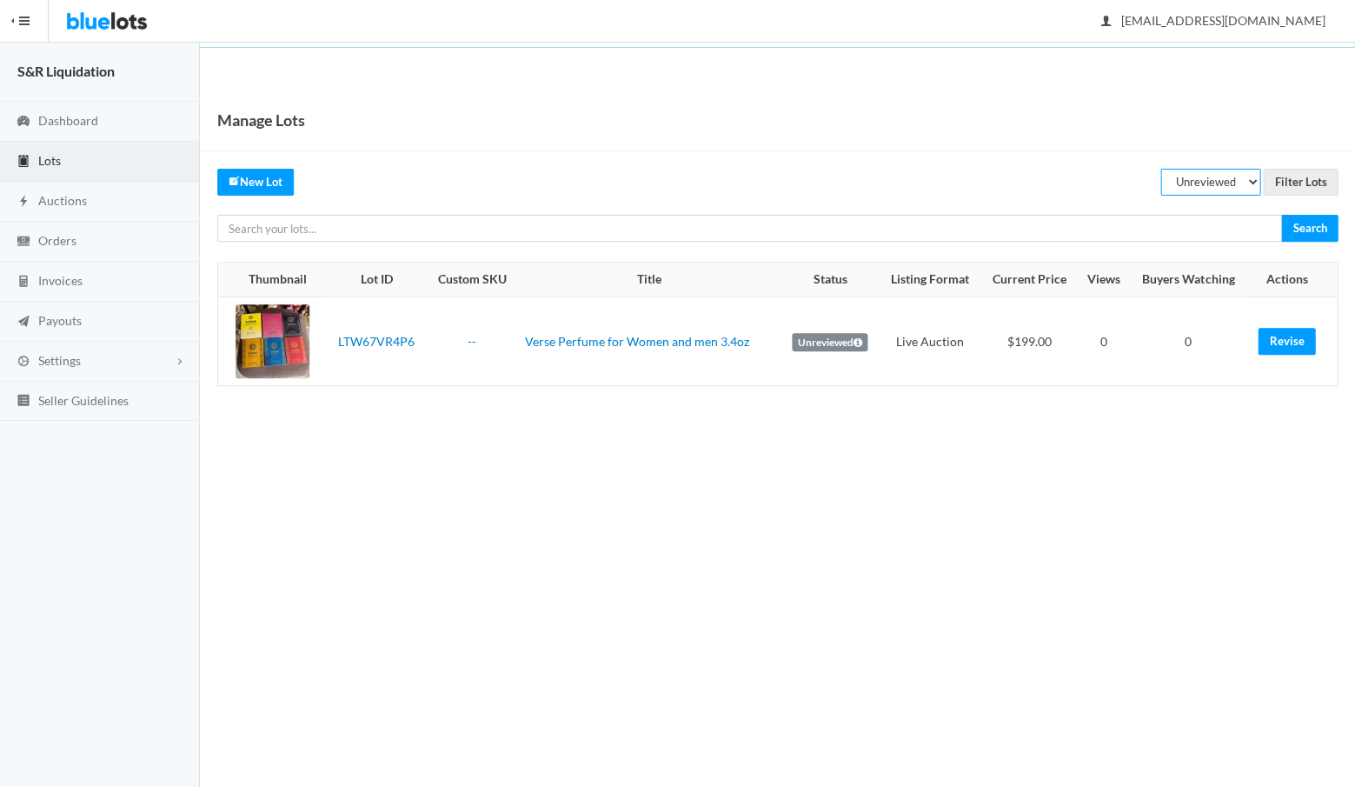
select select "rejected"
click at [1296, 183] on input "Filter Lots" at bounding box center [1300, 182] width 75 height 27
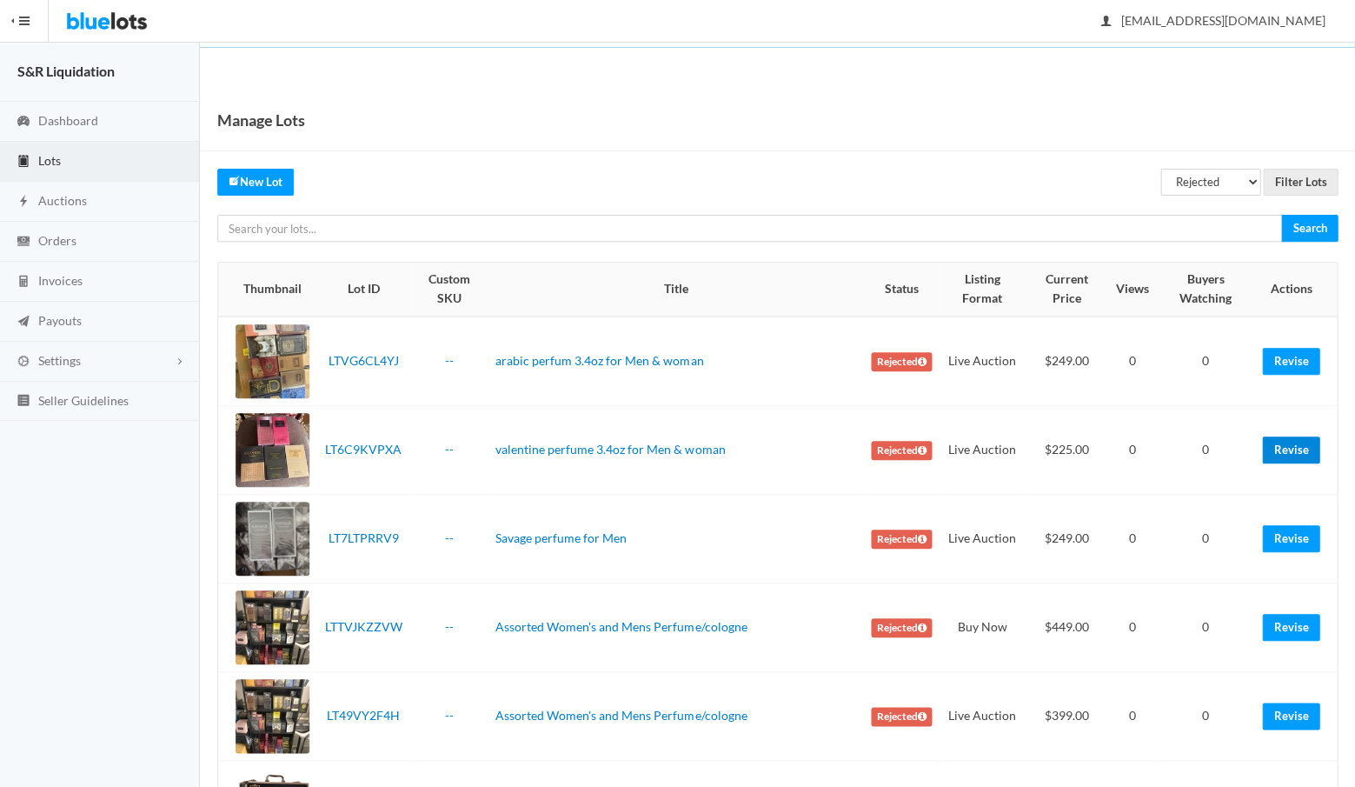
click at [1291, 448] on link "Revise" at bounding box center [1290, 449] width 57 height 27
select select "listed"
click at [1295, 181] on input "Filter Lots" at bounding box center [1300, 182] width 75 height 27
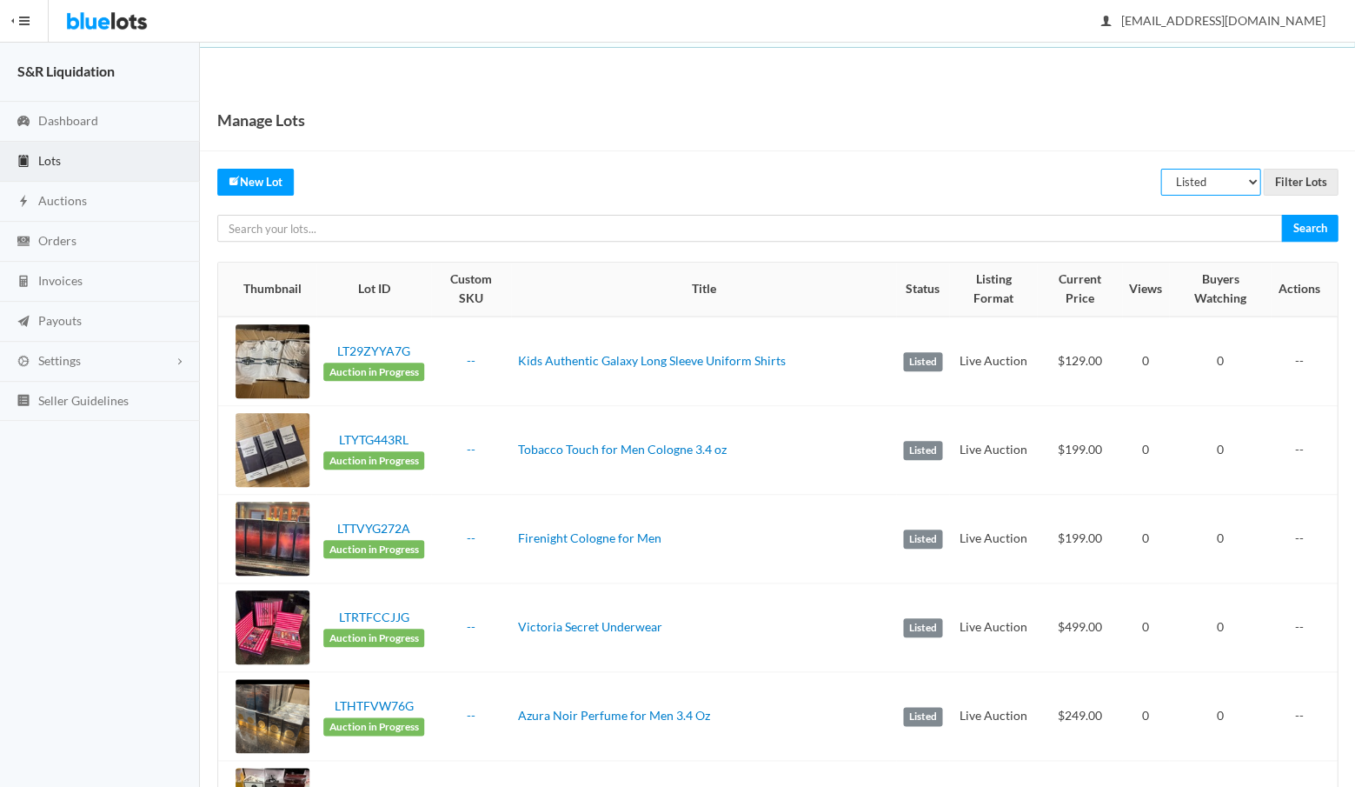
select select "rejected"
click at [1298, 185] on input "Filter Lots" at bounding box center [1300, 182] width 75 height 27
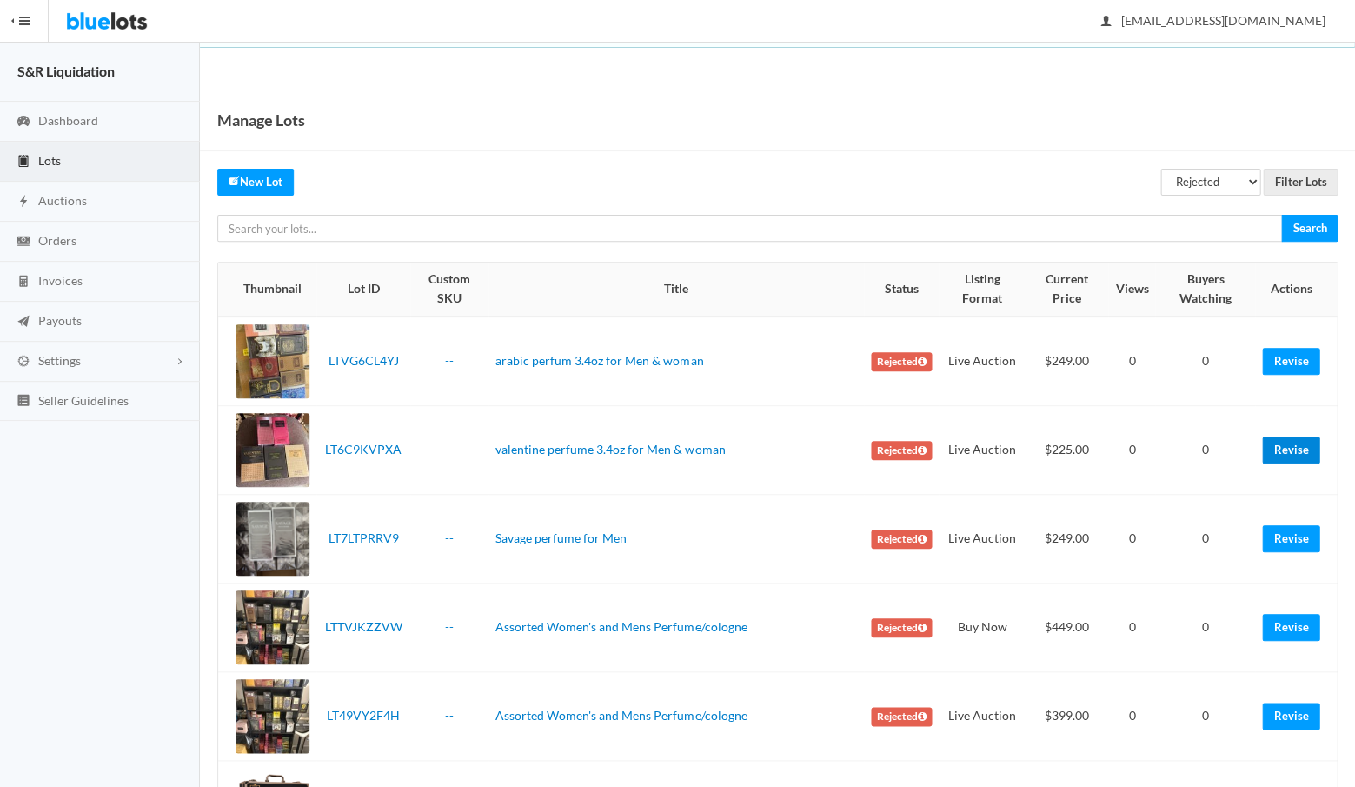
click at [1285, 443] on link "Revise" at bounding box center [1290, 449] width 57 height 27
click at [1286, 446] on link "Revise" at bounding box center [1290, 449] width 57 height 27
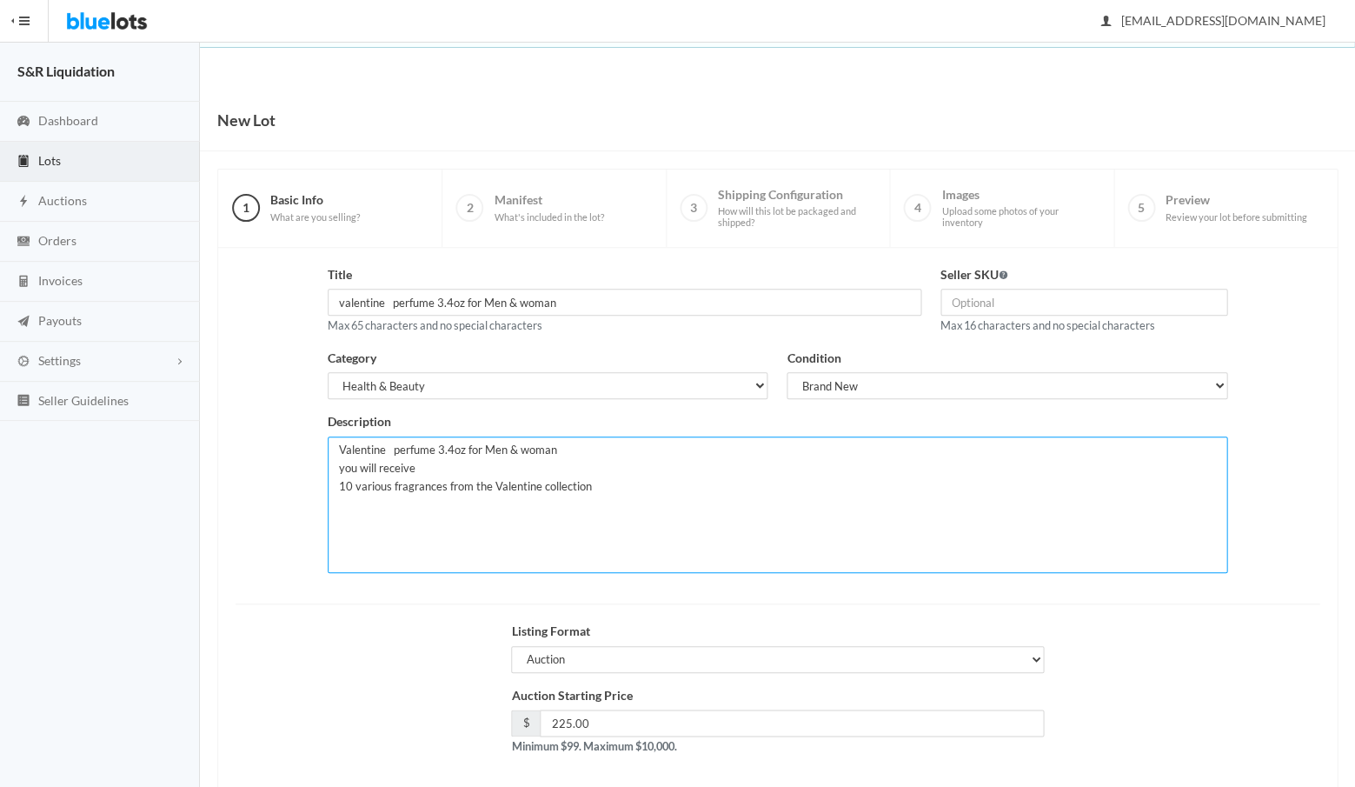
click at [596, 482] on textarea "Valentine perfume 3.4oz for Men & woman you will receive 10 various fragrances …" at bounding box center [778, 504] width 900 height 136
type textarea "Valentine perfume 3.4oz for Men & woman you will re"
click at [594, 481] on textarea "Valentine perfume 3.4oz for Men & woman you will receive 10 various fragrances …" at bounding box center [778, 504] width 900 height 136
drag, startPoint x: 384, startPoint y: 446, endPoint x: 335, endPoint y: 441, distance: 48.9
click at [335, 441] on textarea "Valentine perfume 3.4oz for Men & woman you will receive 10 various fragrances …" at bounding box center [778, 504] width 900 height 136
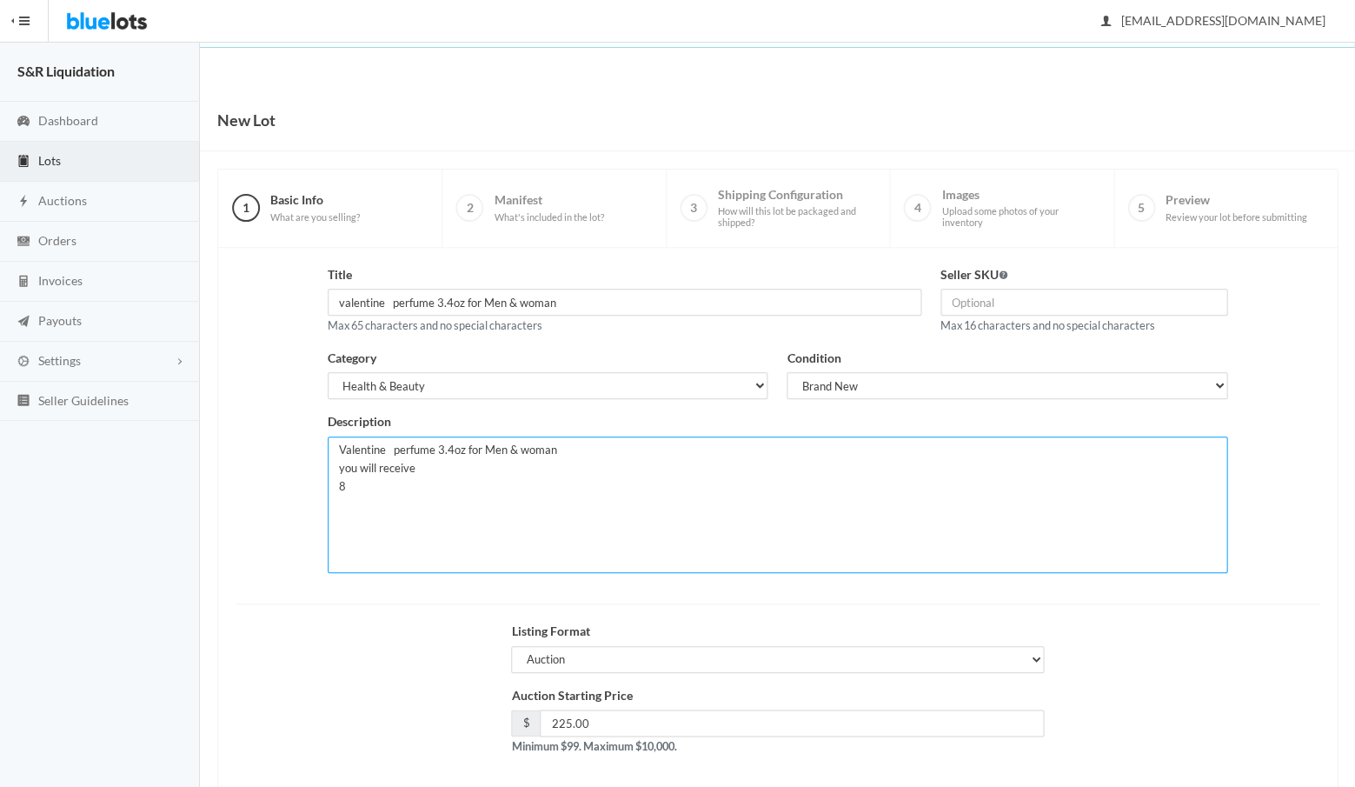
click at [355, 483] on textarea "Valentine perfume 3.4oz for Men & woman you will receive 10 various fragrances …" at bounding box center [778, 504] width 900 height 136
paste textarea "Valentine"
drag, startPoint x: 501, startPoint y: 503, endPoint x: 335, endPoint y: 498, distance: 166.1
click at [335, 498] on textarea "Valentine perfume 3.4oz for Men & woman you will receive 10 various fragrances …" at bounding box center [778, 504] width 900 height 136
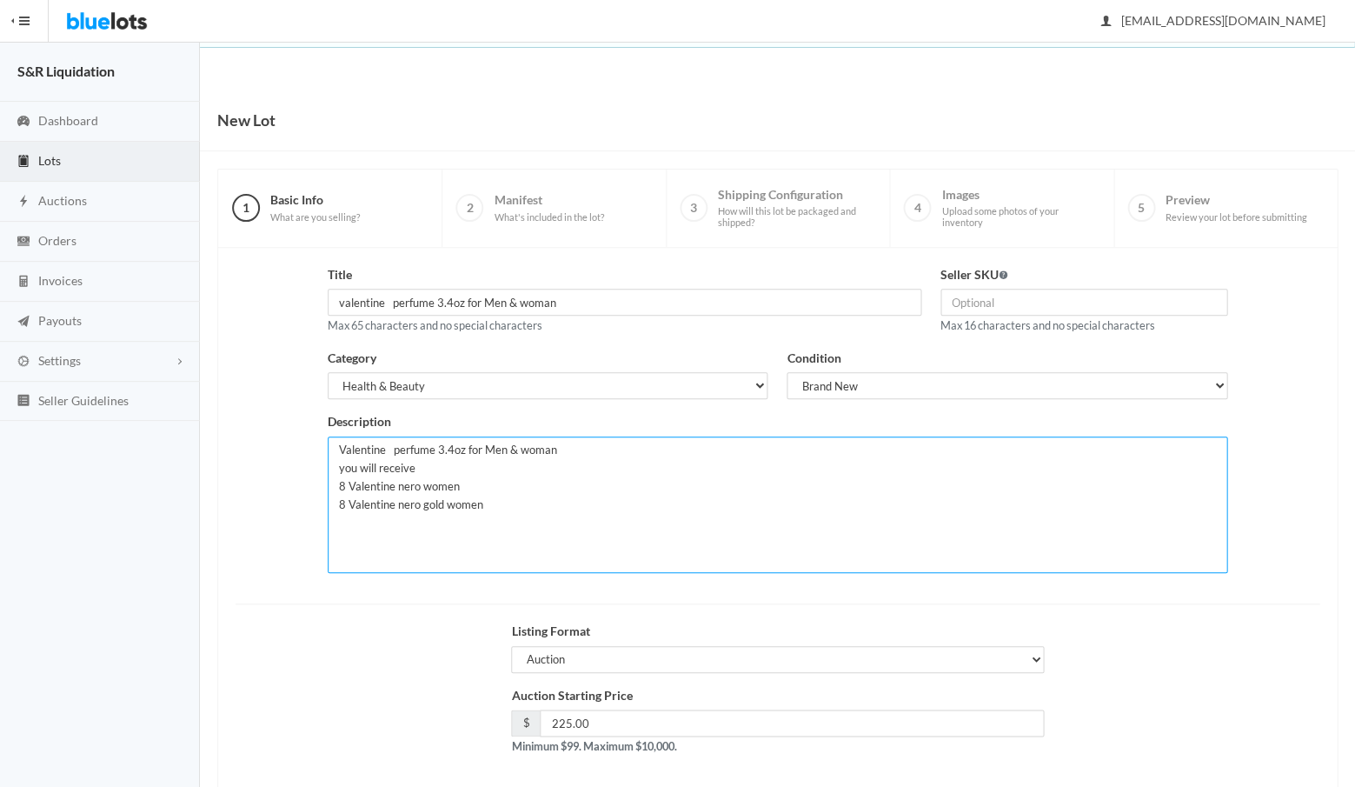
click at [502, 504] on textarea "Valentine perfume 3.4oz for Men & woman you will receive 10 various fragrances …" at bounding box center [778, 504] width 900 height 136
paste textarea "8 Valentine nero gold women"
click at [345, 515] on textarea "Valentine perfume 3.4oz for Men & woman you will receive 10 various fragrances …" at bounding box center [778, 504] width 900 height 136
click at [352, 522] on textarea "Valentine perfume 3.4oz for Men & woman you will receive 10 various fragrances …" at bounding box center [778, 504] width 900 height 136
click at [488, 515] on textarea "Valentine perfume 3.4oz for Men & woman you will receive 10 various fragrances …" at bounding box center [778, 504] width 900 height 136
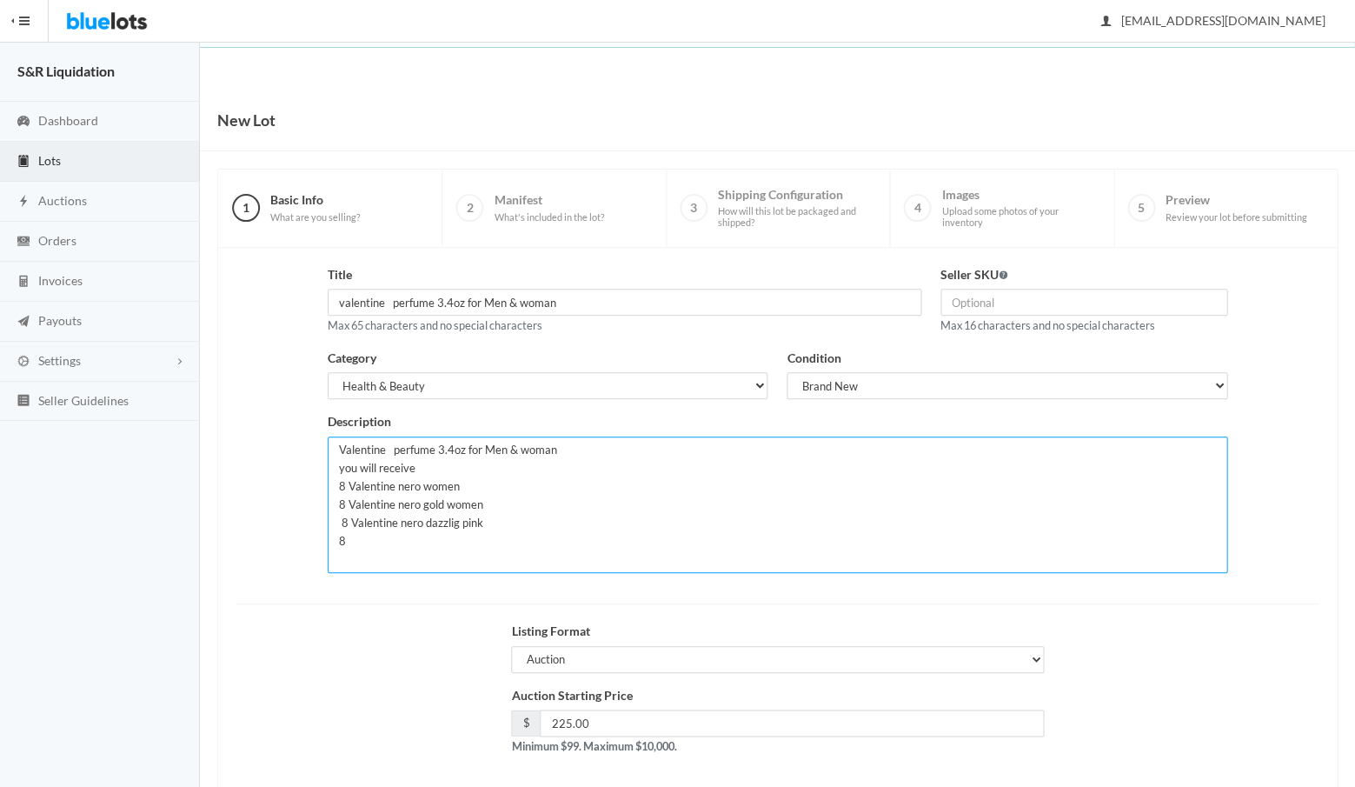
click at [348, 517] on textarea "Valentine perfume 3.4oz for Men & woman you will receive 10 various fragrances …" at bounding box center [778, 504] width 900 height 136
drag, startPoint x: 422, startPoint y: 518, endPoint x: 348, endPoint y: 515, distance: 74.8
click at [348, 515] on textarea "Valentine perfume 3.4oz for Men & woman you will receive 10 various fragrances …" at bounding box center [778, 504] width 900 height 136
click at [492, 521] on textarea "Valentine perfume 3.4oz for Men & woman you will receive 10 various fragrances …" at bounding box center [778, 504] width 900 height 136
click at [355, 539] on textarea "Valentine perfume 3.4oz for Men & woman you will receive 10 various fragrances …" at bounding box center [778, 504] width 900 height 136
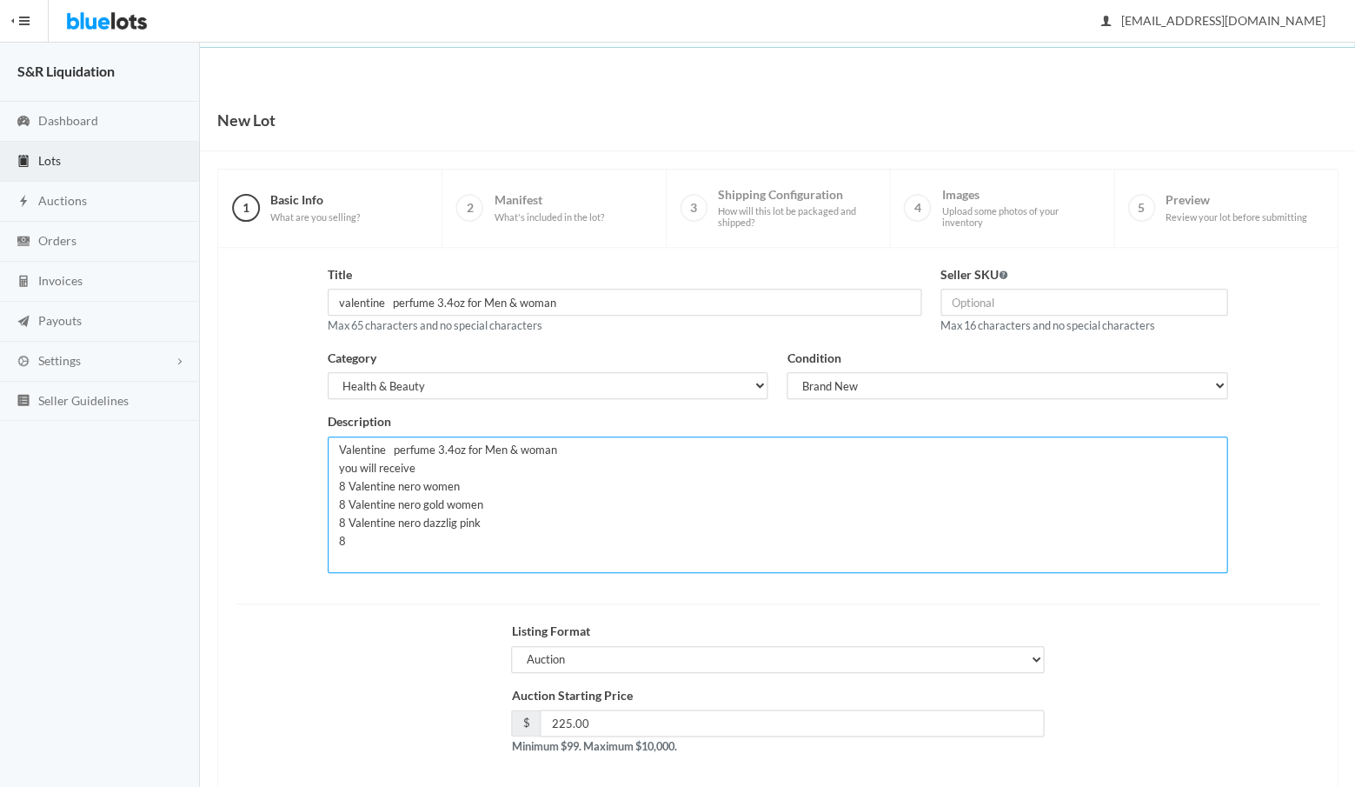
paste textarea "Valentine nero"
type textarea "Valentine perfume 3.4oz for Men & woman you will receive 8 Valentine nero women…"
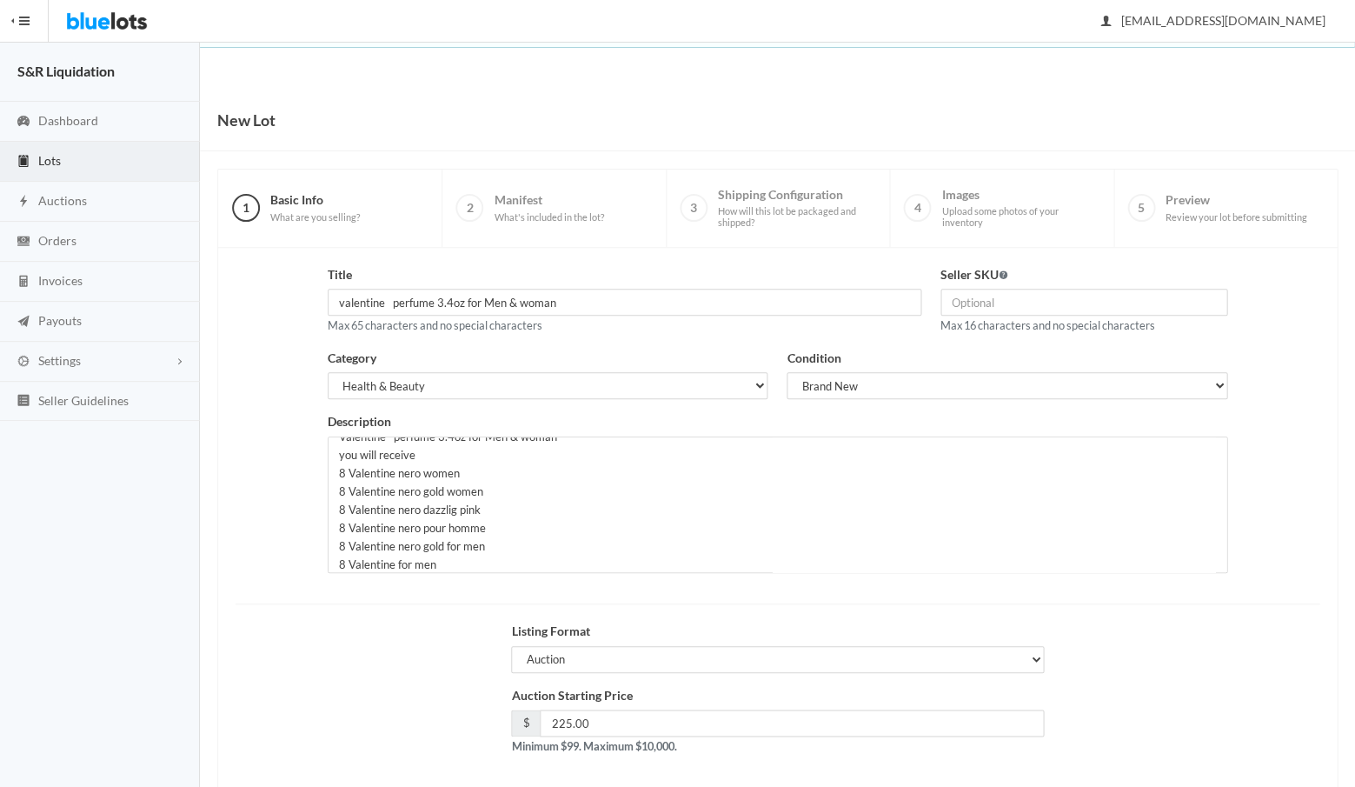
click at [467, 624] on div "Listing Format Auction Buy Now" at bounding box center [777, 653] width 1103 height 64
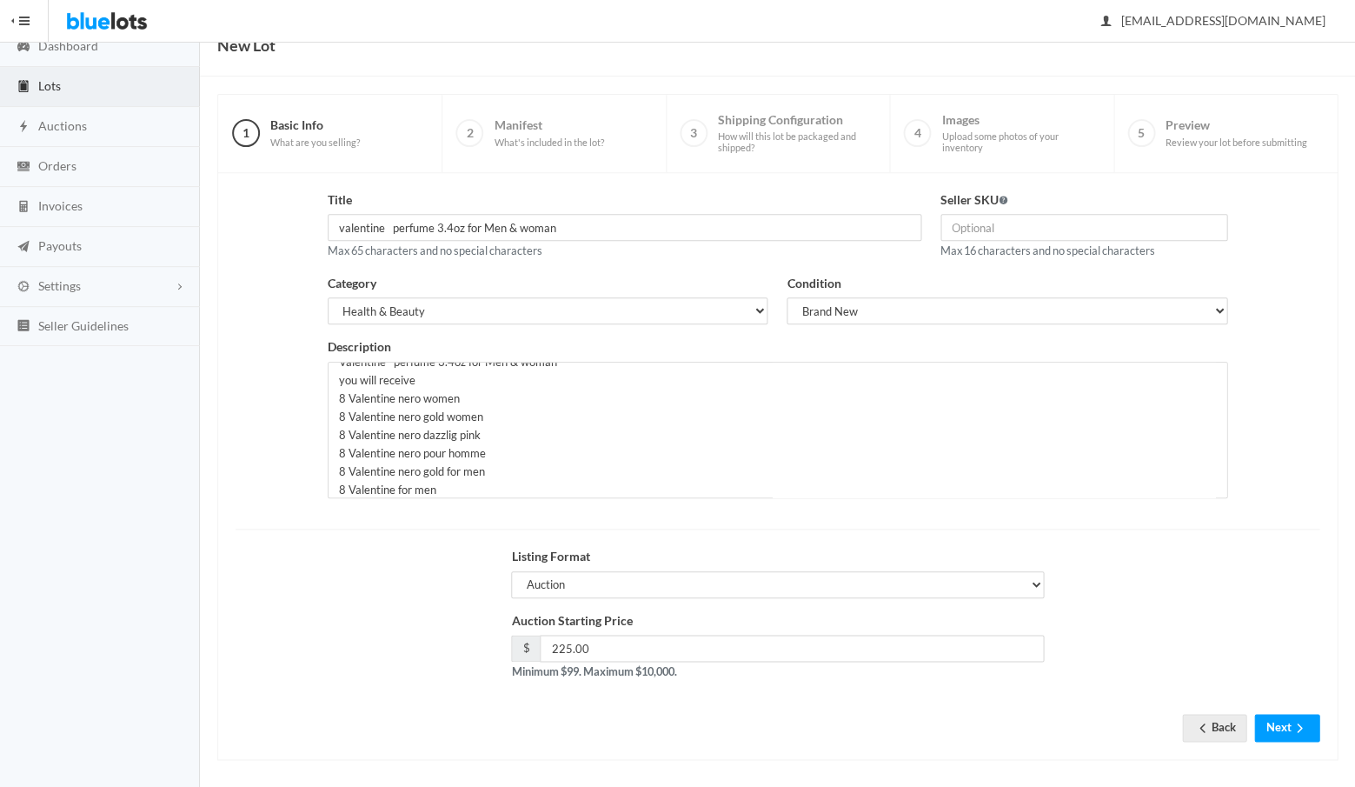
scroll to position [74, 0]
click at [1280, 718] on button "Next" at bounding box center [1286, 727] width 65 height 27
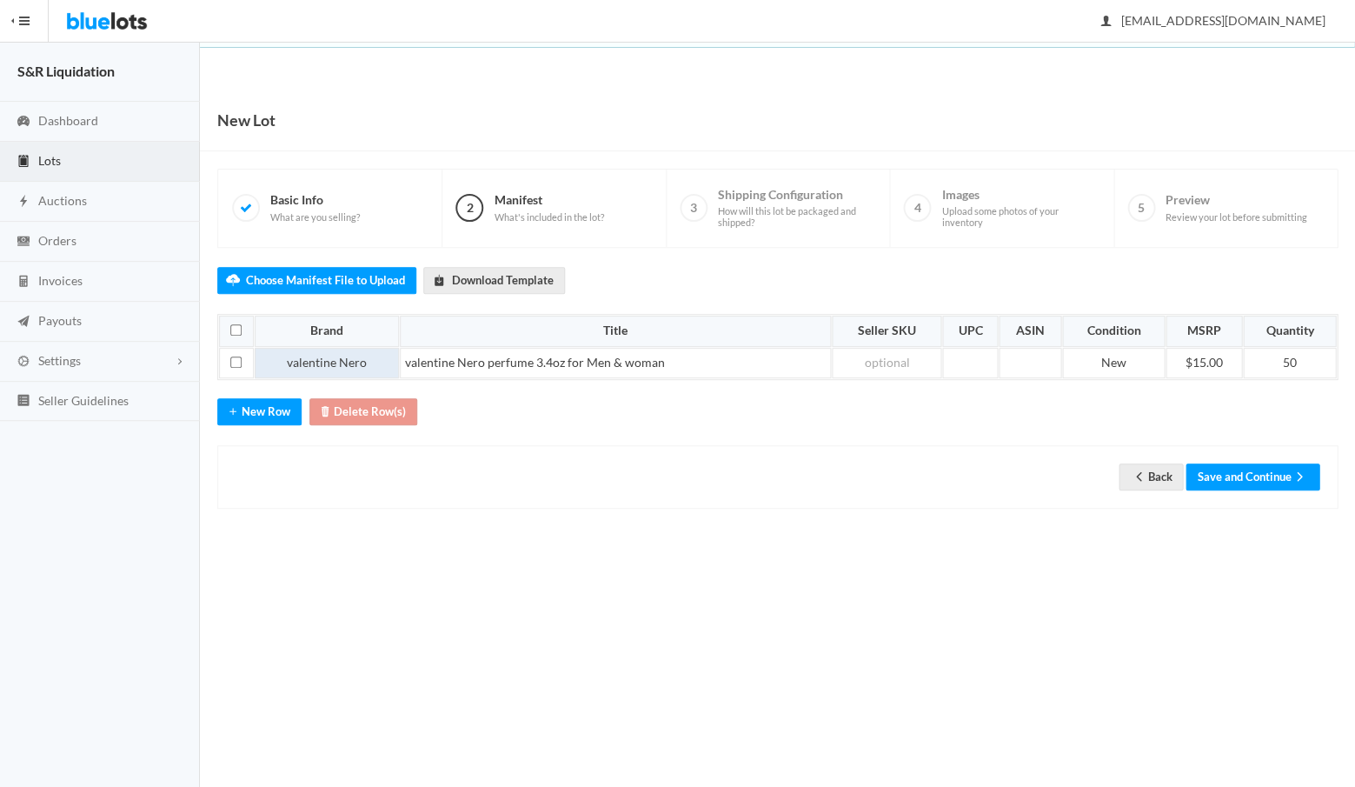
click at [370, 356] on td "valentine Nero" at bounding box center [327, 363] width 144 height 31
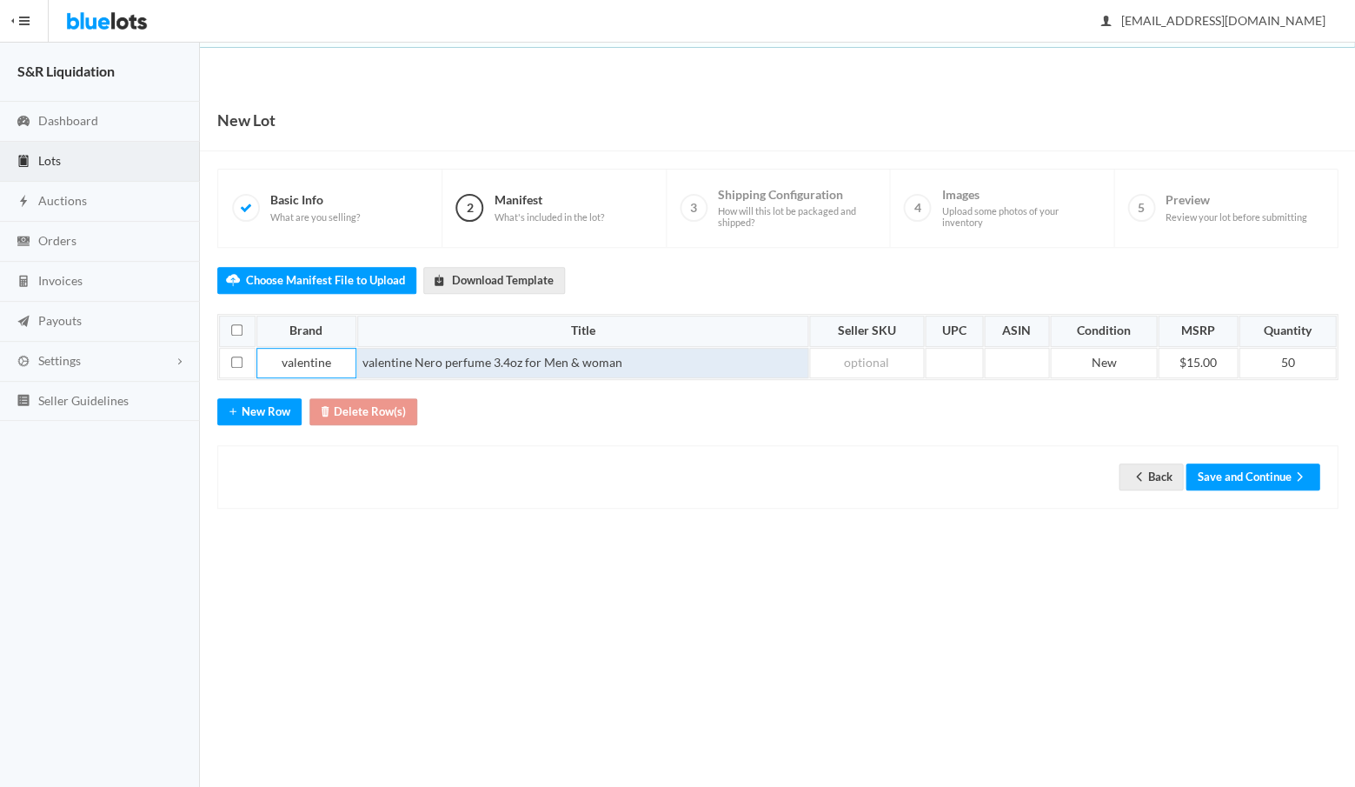
click at [442, 355] on td "valentine Nero perfume 3.4oz for Men & woman" at bounding box center [582, 363] width 451 height 31
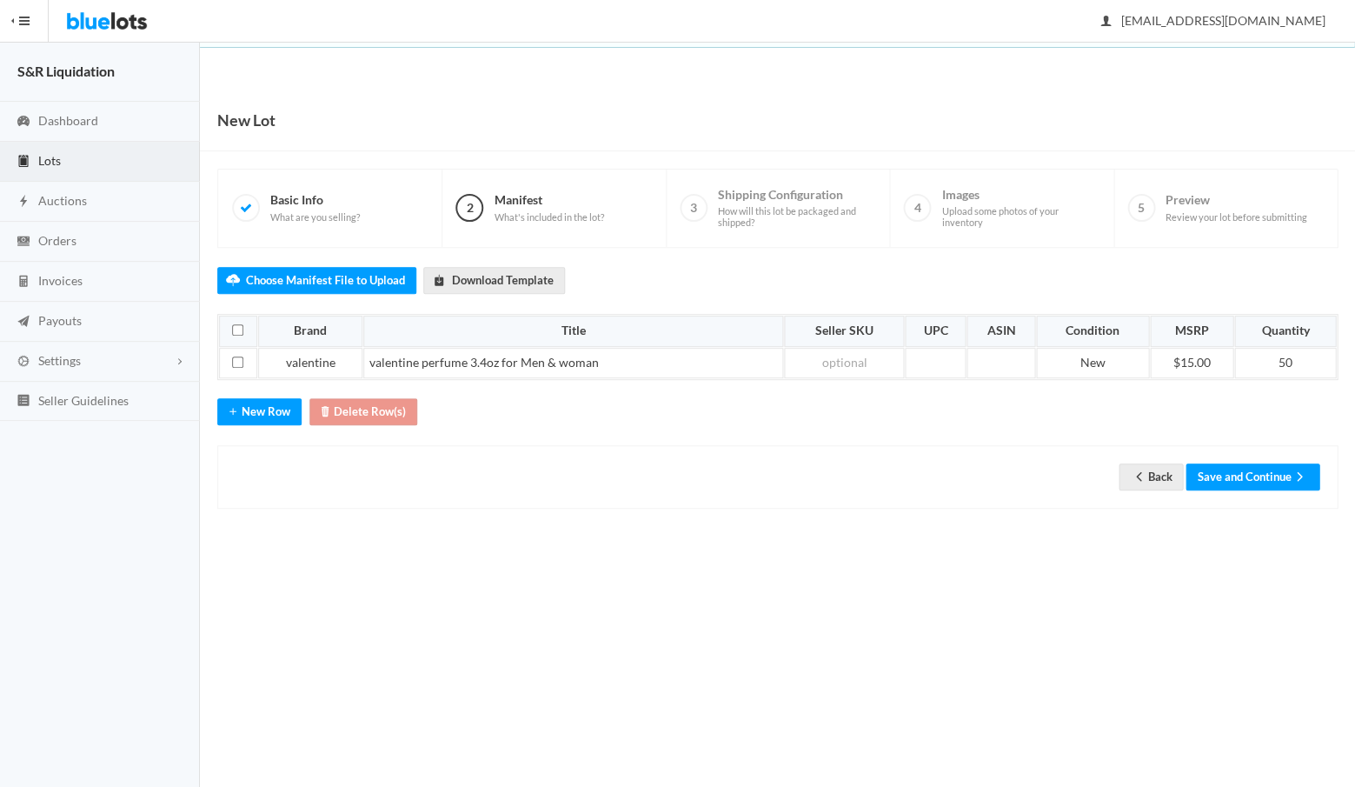
click at [685, 427] on div "Choose Manifest File to Upload Download Template Brand Title Seller SKU UPC ASI…" at bounding box center [777, 379] width 1120 height 262
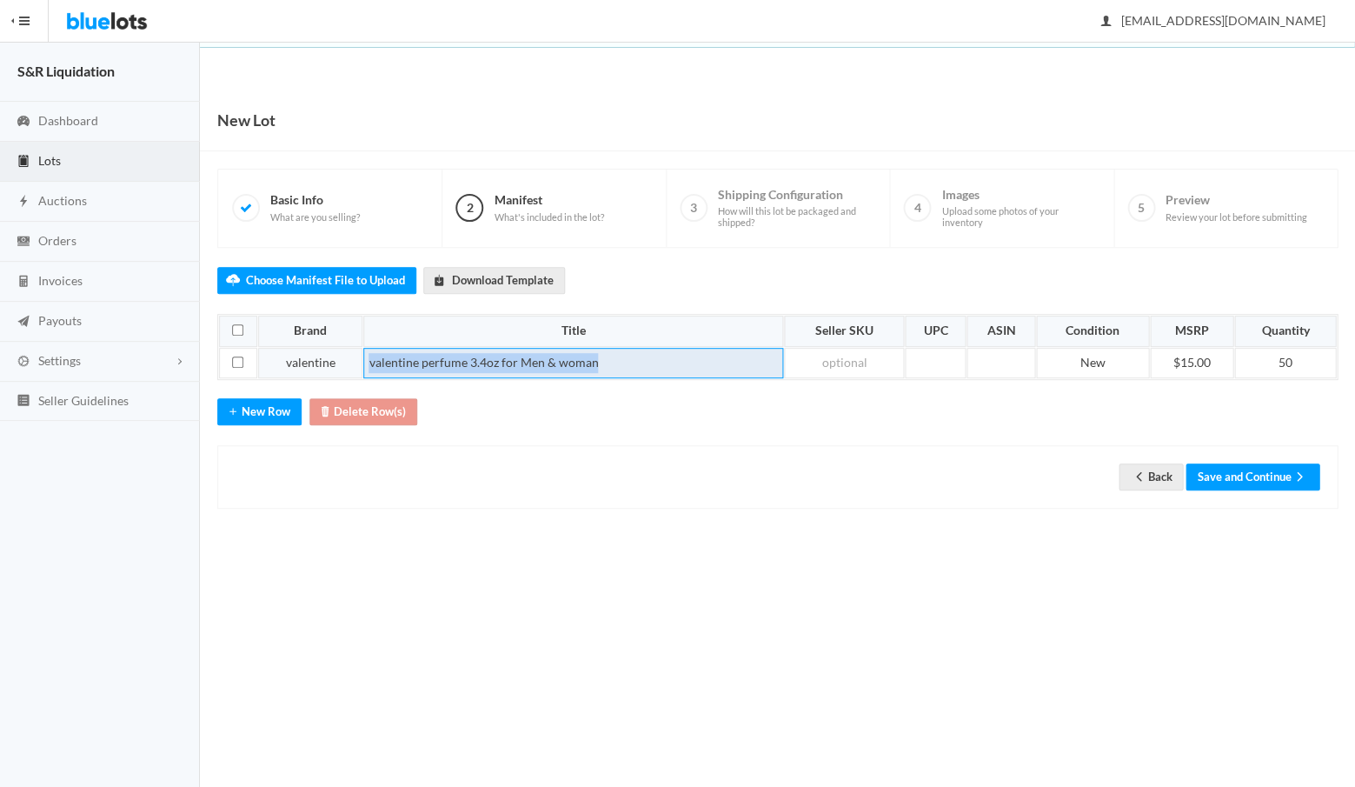
drag, startPoint x: 622, startPoint y: 357, endPoint x: 359, endPoint y: 357, distance: 263.3
click at [359, 357] on tr "valentine valentine perfume 3.4oz for Men & woman New $15.00 50" at bounding box center [777, 363] width 1117 height 31
copy td "valentine perfume 3.4oz for Men & woman"
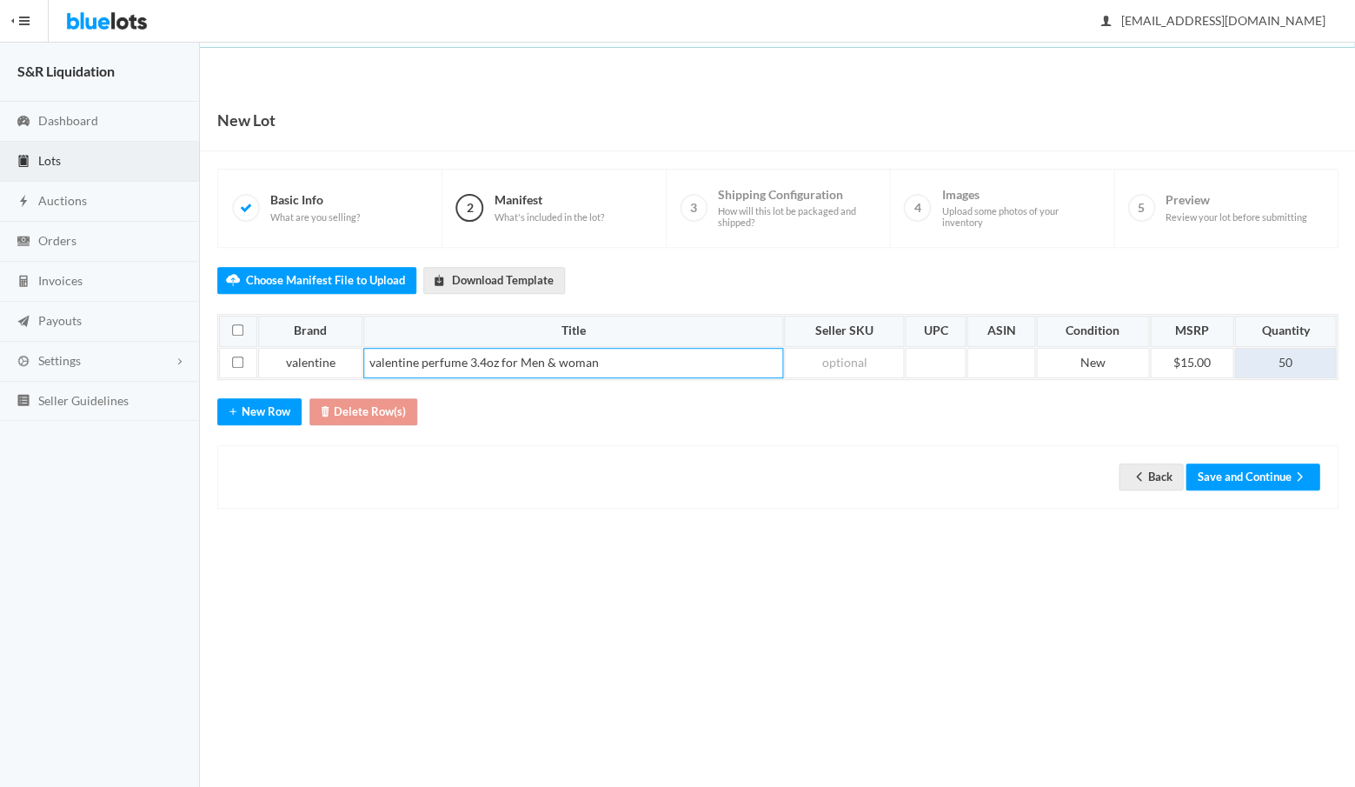
click at [1298, 362] on td "50" at bounding box center [1285, 363] width 102 height 31
click at [1230, 468] on button "Save and Continue" at bounding box center [1252, 476] width 134 height 27
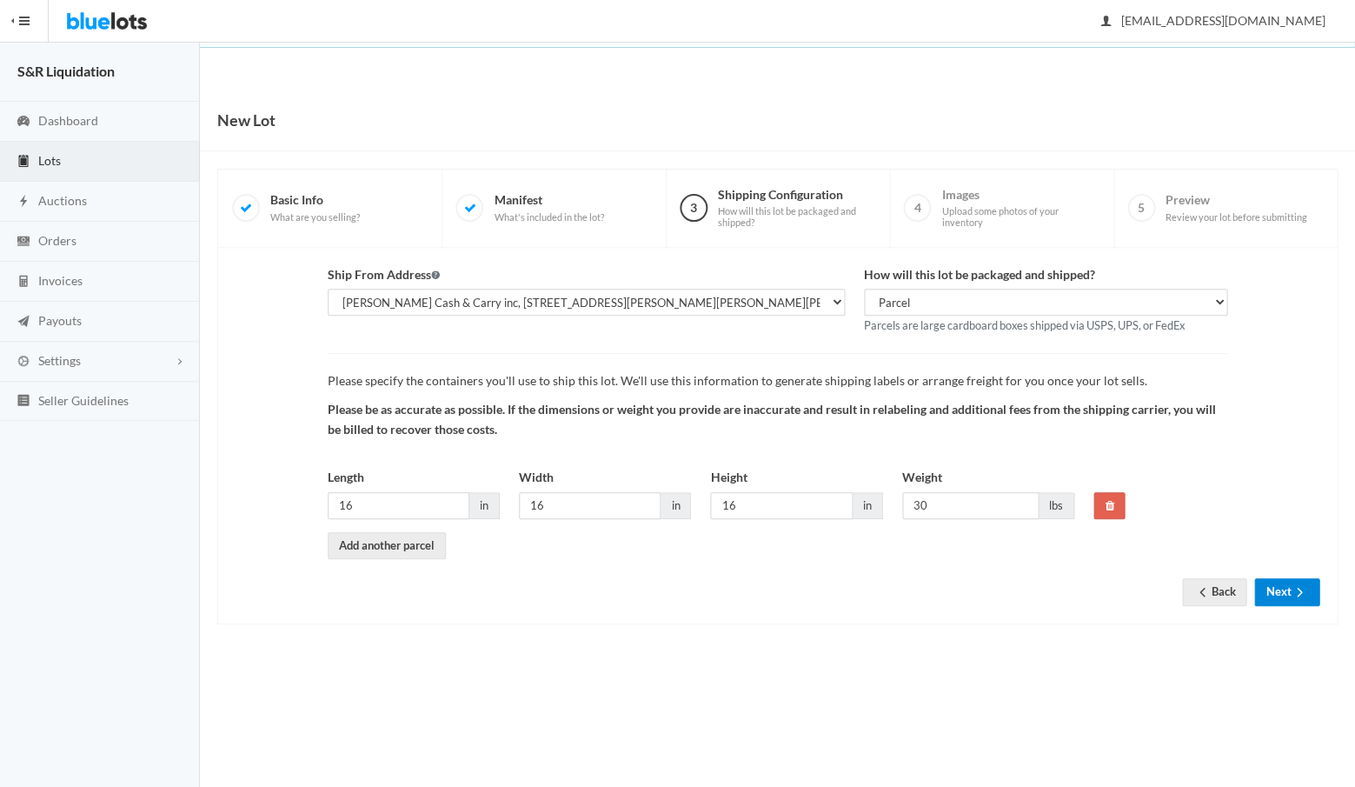
click at [1280, 585] on button "Next" at bounding box center [1286, 591] width 65 height 27
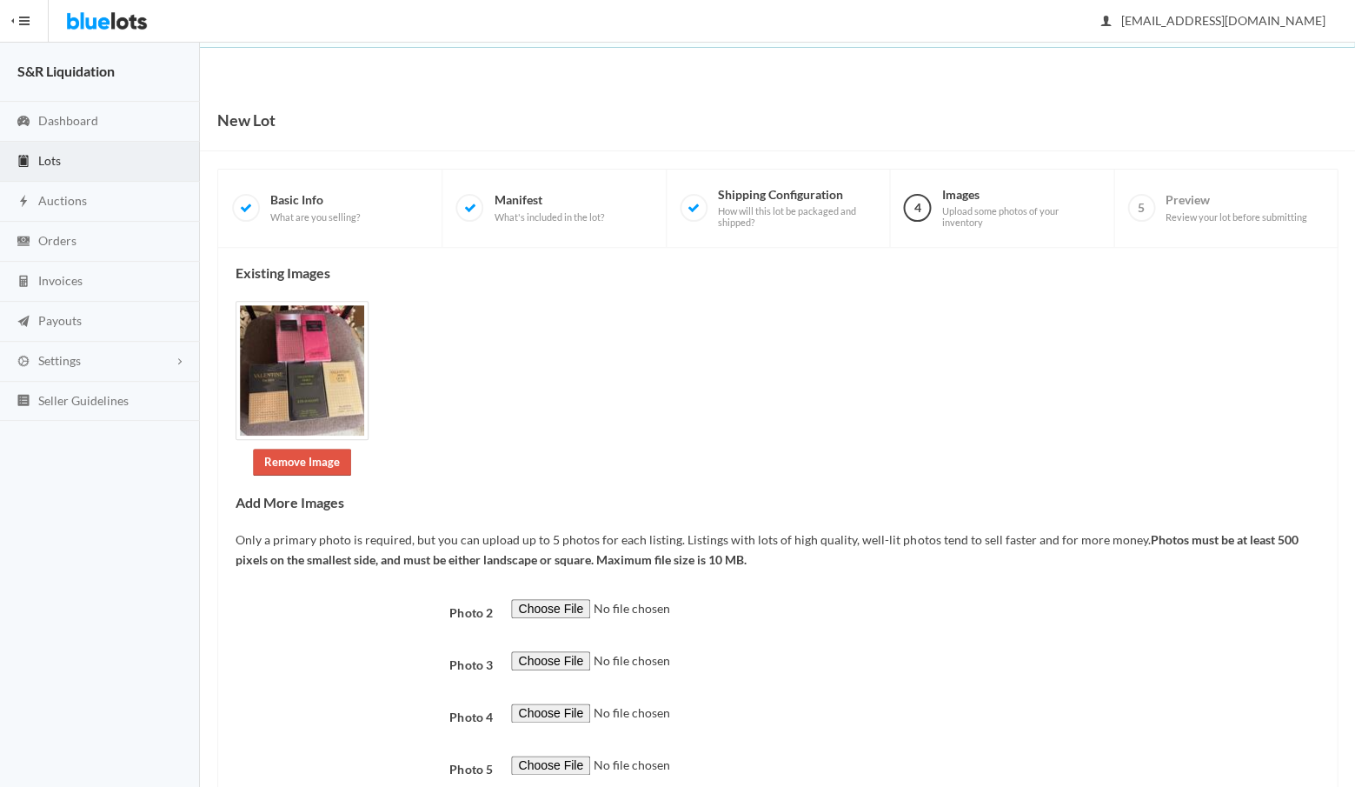
click at [297, 457] on link "Remove Image" at bounding box center [302, 461] width 98 height 27
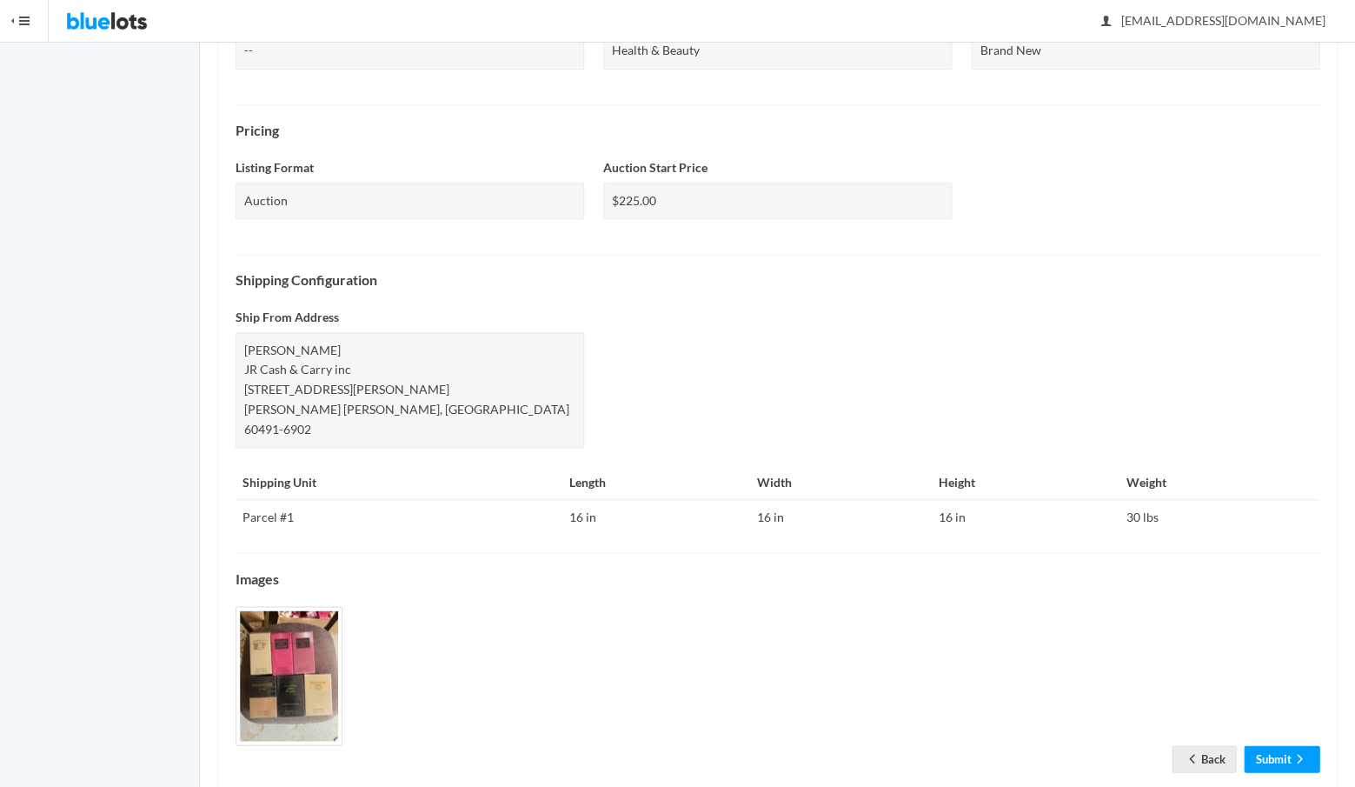
scroll to position [496, 0]
click at [1273, 746] on link "Submit" at bounding box center [1282, 759] width 76 height 27
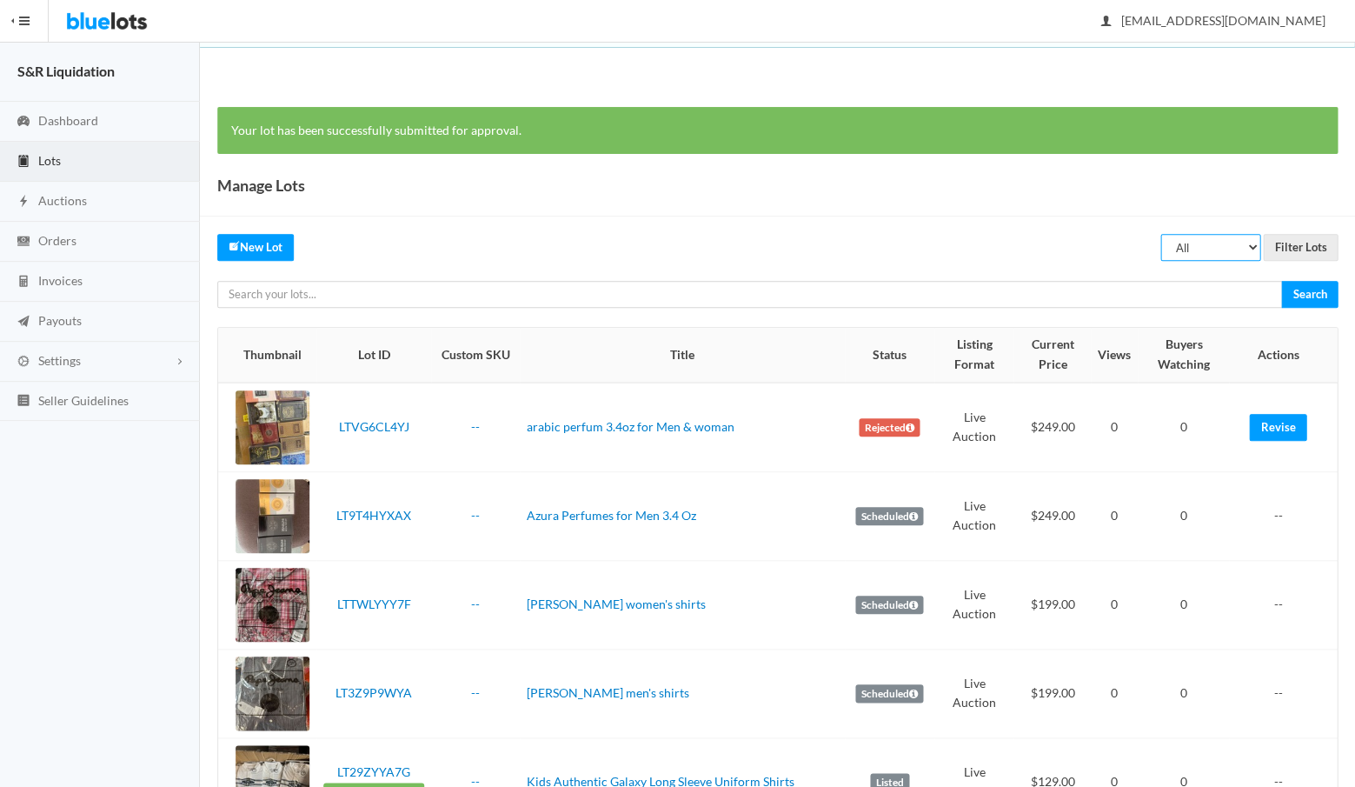
select select "listed"
click at [1292, 244] on input "Filter Lots" at bounding box center [1300, 247] width 75 height 27
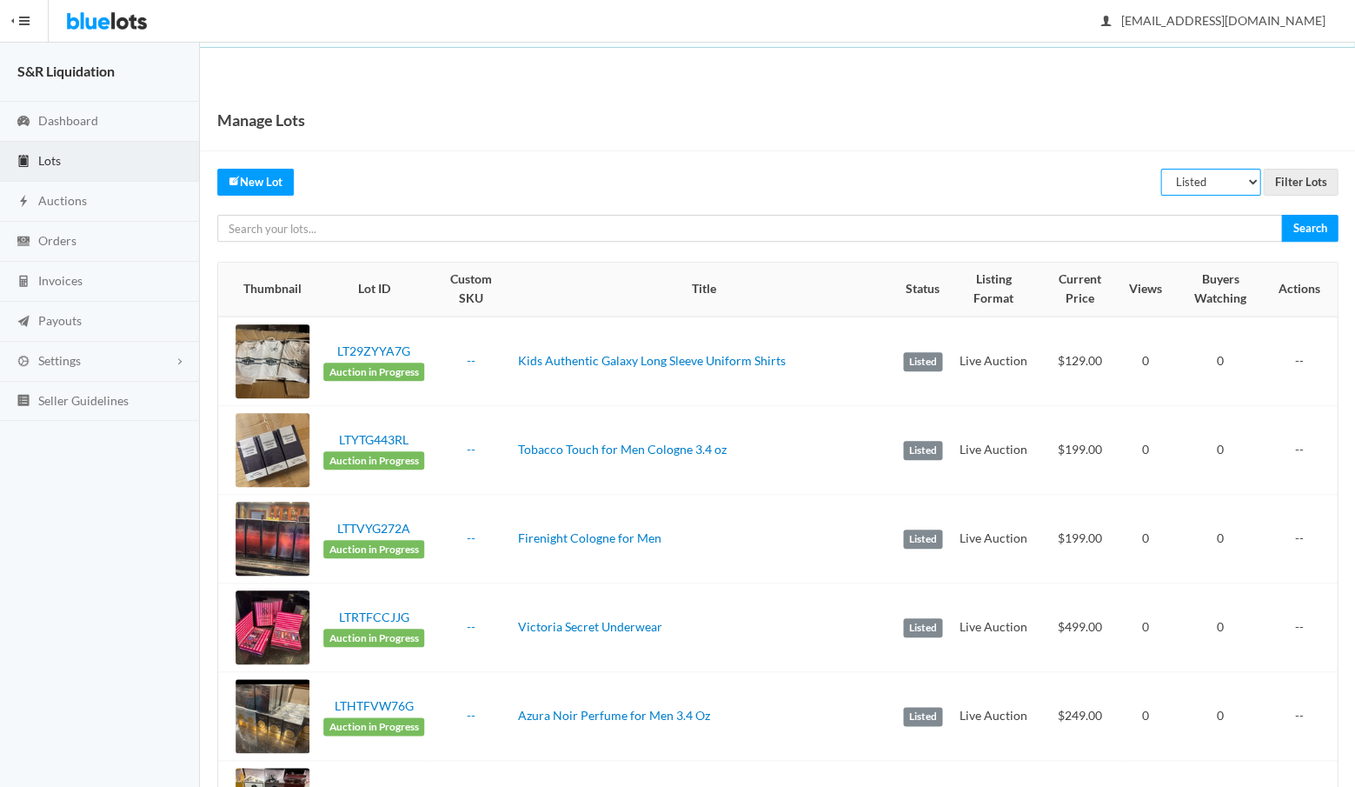
select select "scheduled"
click at [1298, 177] on input "Filter Lots" at bounding box center [1300, 182] width 75 height 27
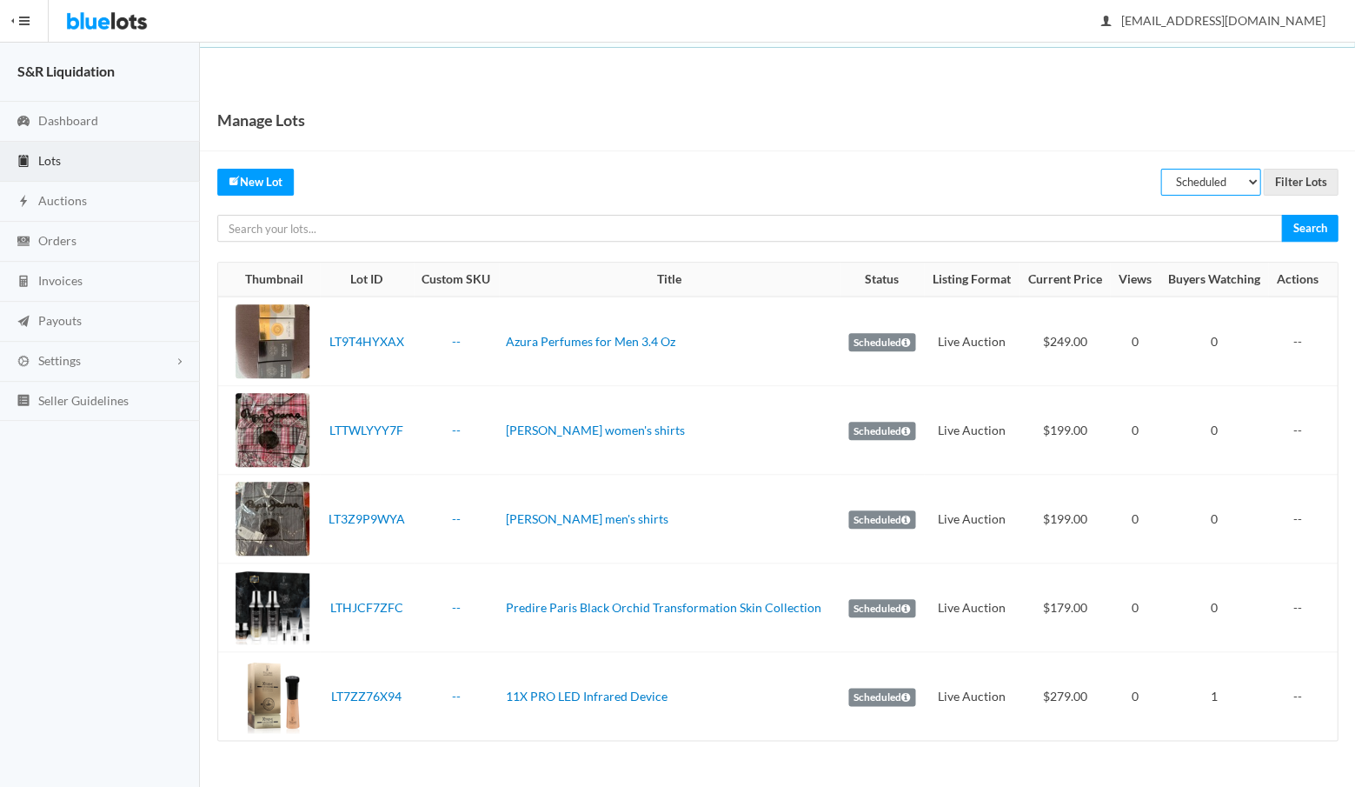
select select "listed"
click at [1297, 181] on input "Filter Lots" at bounding box center [1300, 182] width 75 height 27
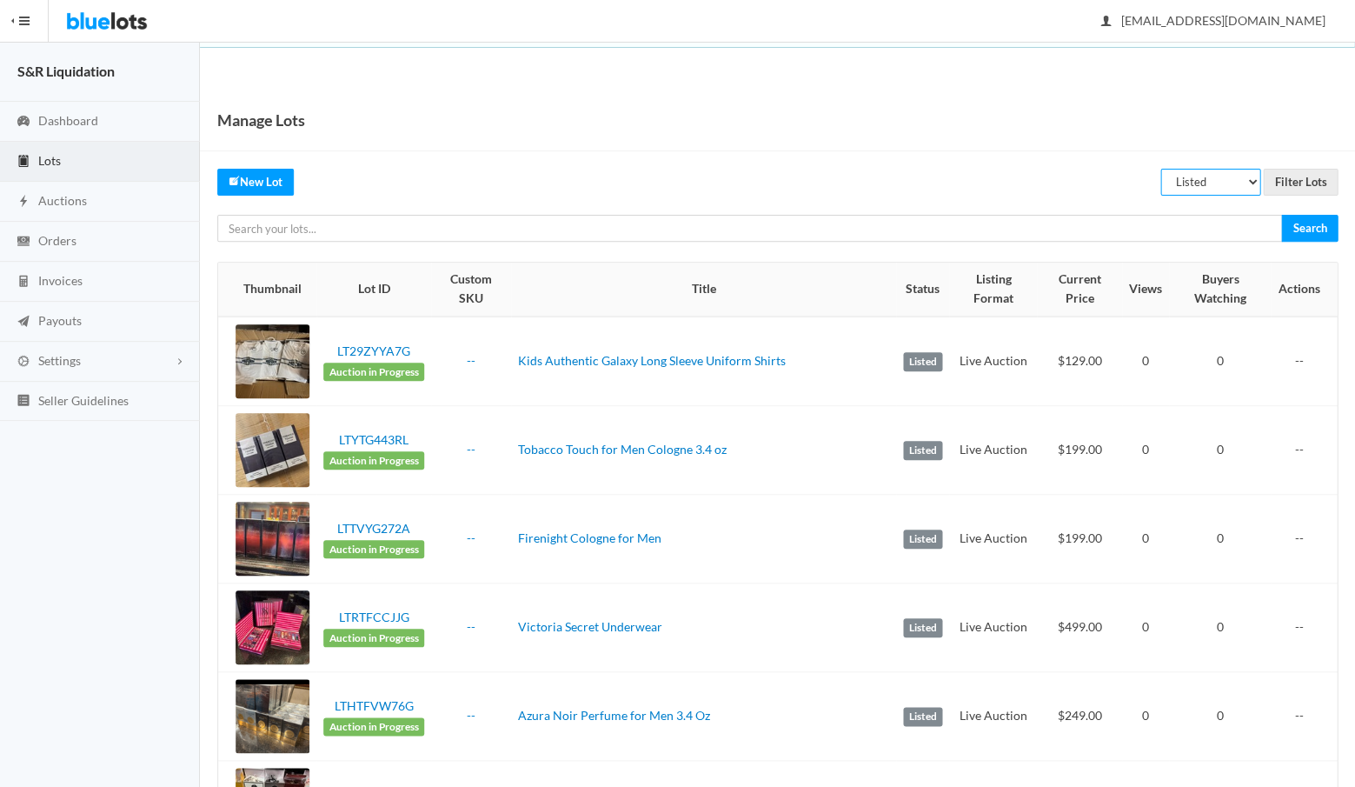
select select "unreviewed"
click at [1297, 182] on input "Filter Lots" at bounding box center [1300, 182] width 75 height 27
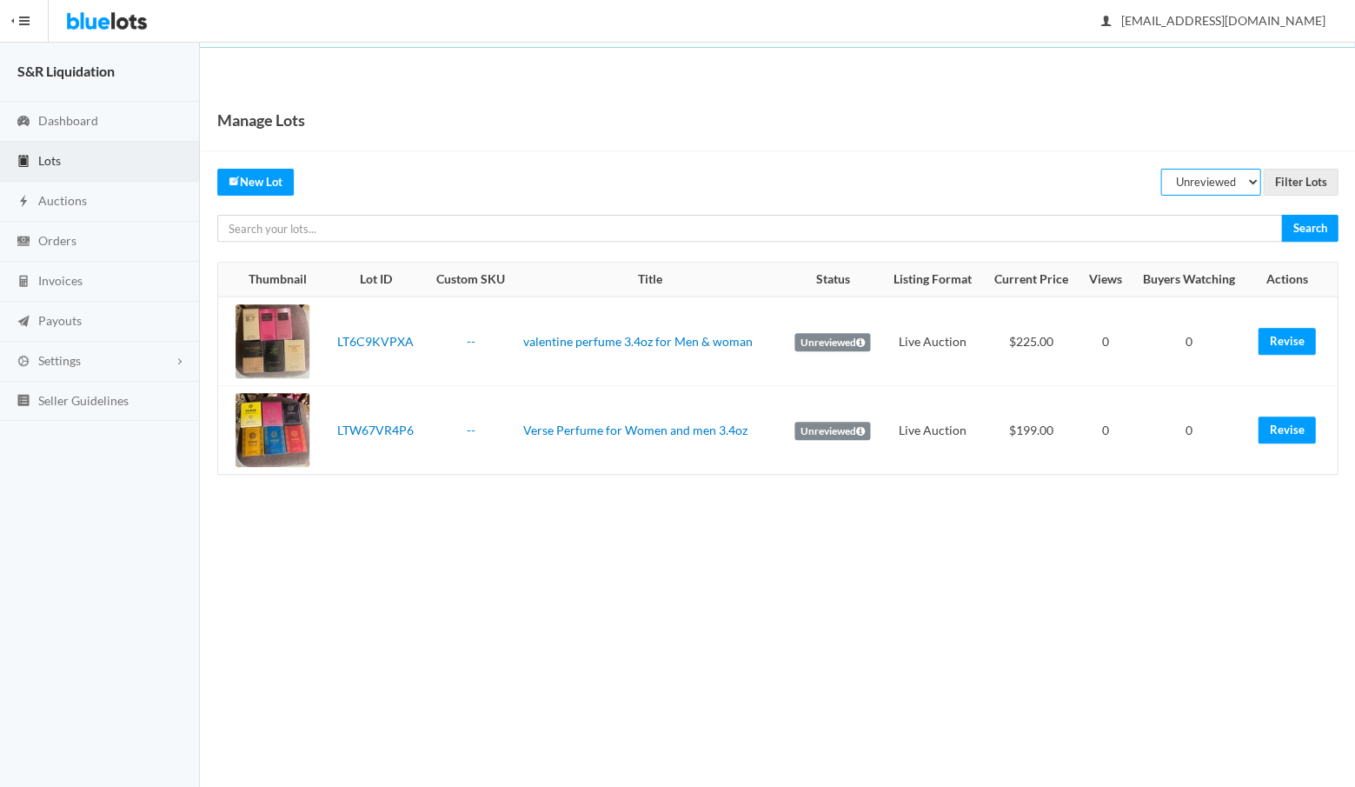
select select "listed"
click at [1291, 179] on input "Filter Lots" at bounding box center [1300, 182] width 75 height 27
